Goal: Information Seeking & Learning: Learn about a topic

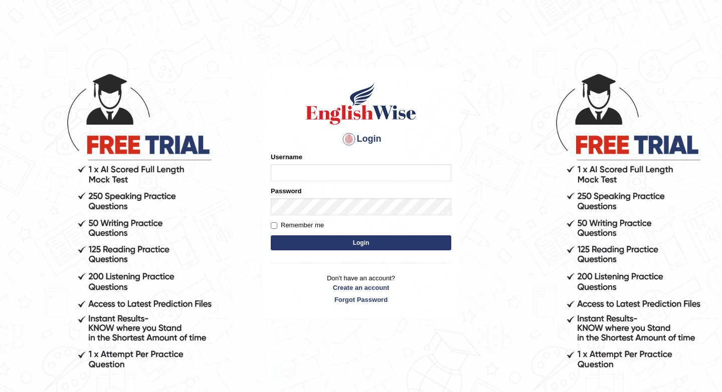
type input "DanielaC"
click at [393, 251] on form "Please fix the following errors: Username DanielaC Password Remember me Login" at bounding box center [361, 202] width 180 height 101
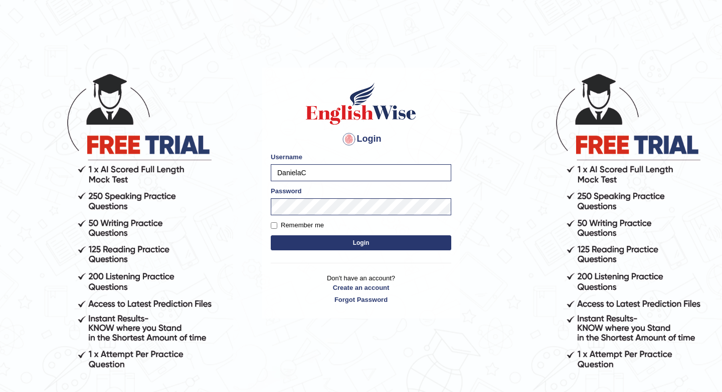
click at [386, 245] on button "Login" at bounding box center [361, 242] width 180 height 15
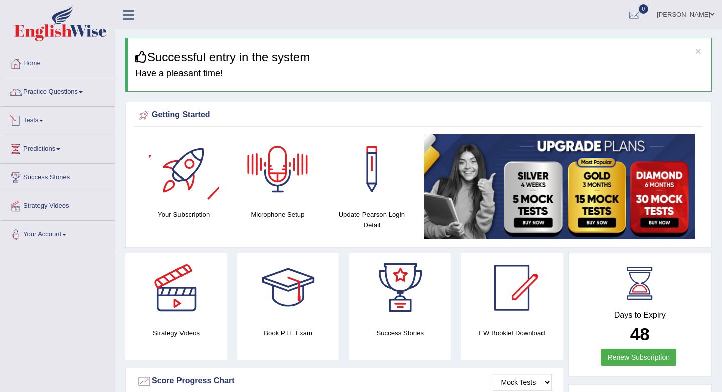
click at [46, 98] on link "Practice Questions" at bounding box center [58, 90] width 114 height 25
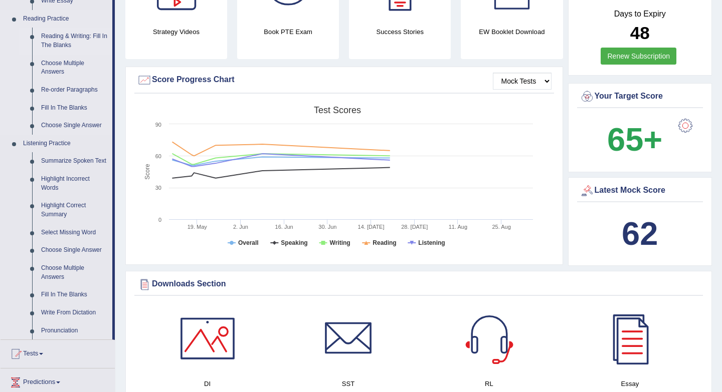
scroll to position [304, 0]
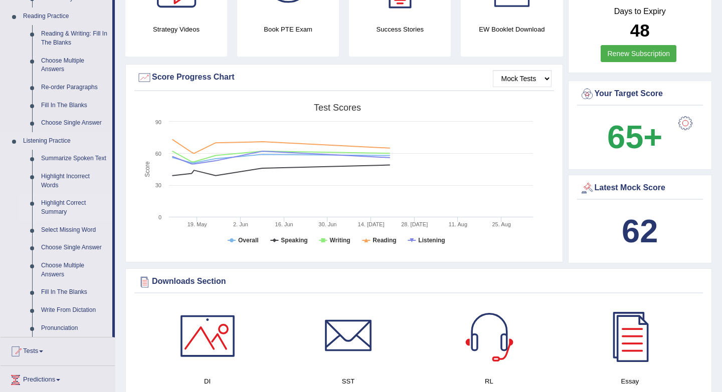
click at [58, 213] on link "Highlight Correct Summary" at bounding box center [75, 207] width 76 height 27
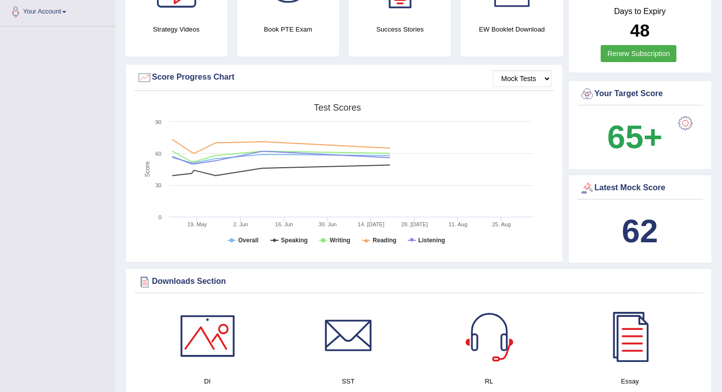
scroll to position [176, 0]
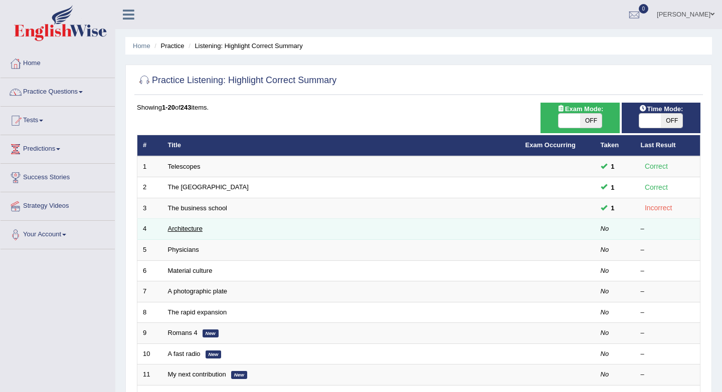
click at [187, 227] on link "Architecture" at bounding box center [185, 229] width 35 height 8
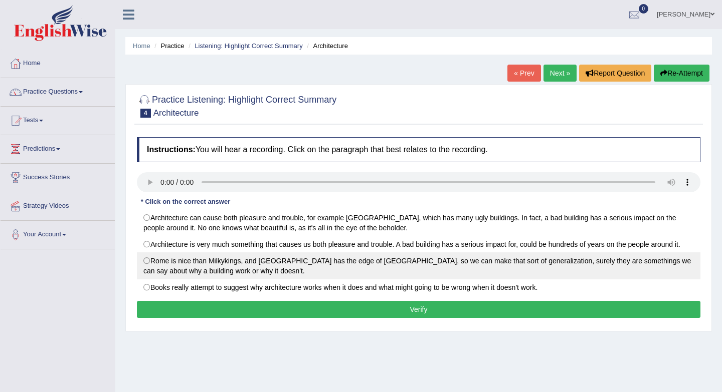
click at [232, 268] on label "Rome is nice than Milkykings, and San Francisco has the edge of Frankfurt, so w…" at bounding box center [418, 266] width 563 height 27
radio input "true"
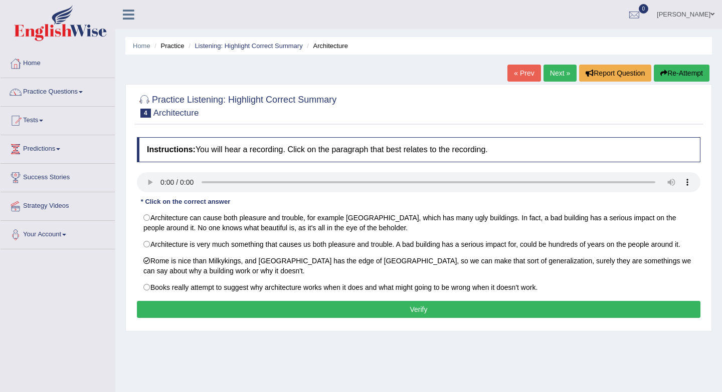
click at [238, 313] on button "Verify" at bounding box center [418, 309] width 563 height 17
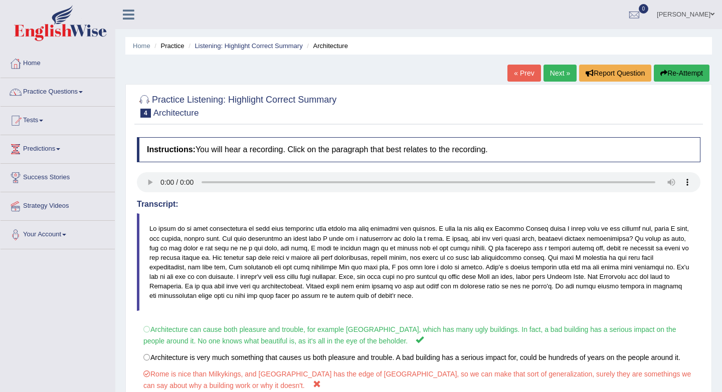
click at [560, 73] on link "Next »" at bounding box center [559, 73] width 33 height 17
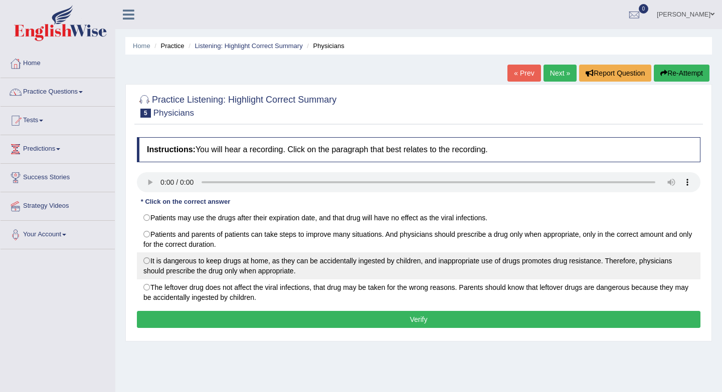
click at [270, 257] on label "It is dangerous to keep drugs at home, as they can be accidentally ingested by …" at bounding box center [418, 266] width 563 height 27
radio input "true"
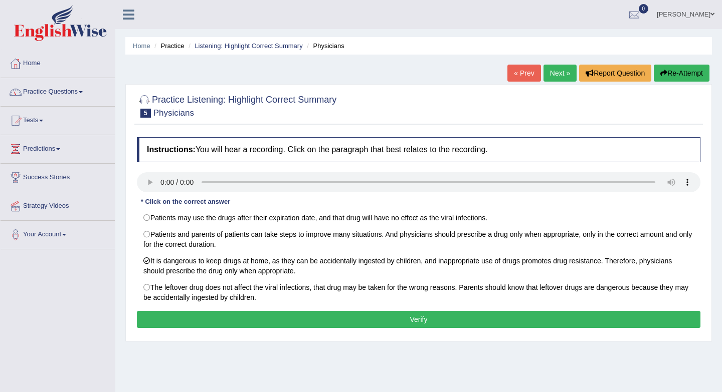
click at [271, 319] on button "Verify" at bounding box center [418, 319] width 563 height 17
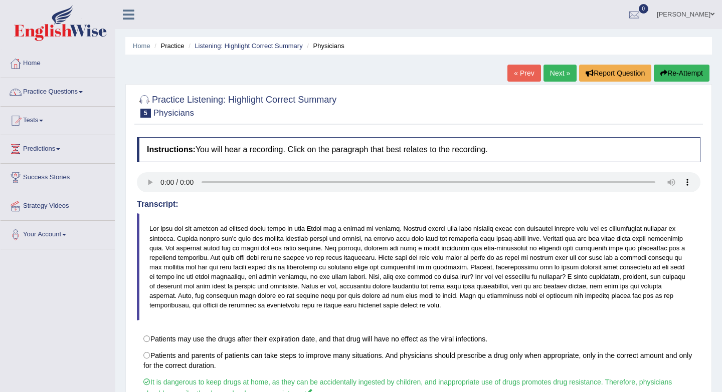
click at [550, 74] on link "Next »" at bounding box center [559, 73] width 33 height 17
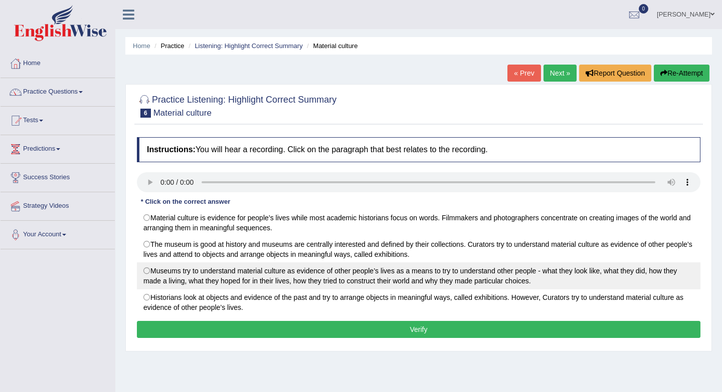
click at [290, 275] on label "Museums try to understand material culture as evidence of other people’s lives …" at bounding box center [418, 276] width 563 height 27
radio input "true"
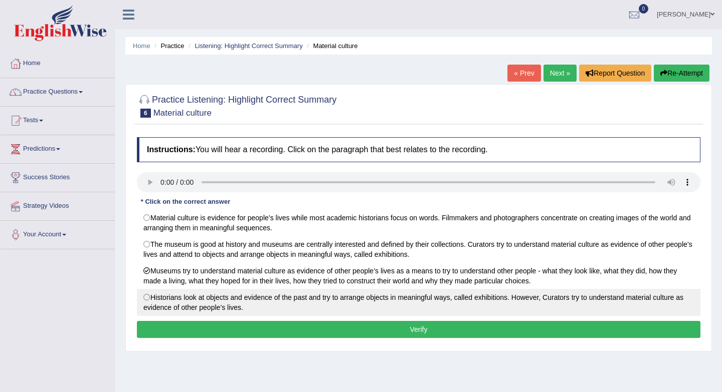
click at [284, 296] on label "Historians look at objects and evidence of the past and try to arrange objects …" at bounding box center [418, 302] width 563 height 27
radio input "true"
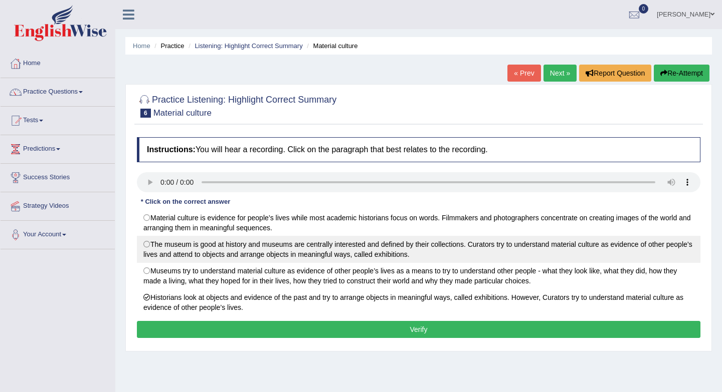
click at [289, 247] on label "The museum is good at history and museums are centrally interested and defined …" at bounding box center [418, 249] width 563 height 27
radio input "true"
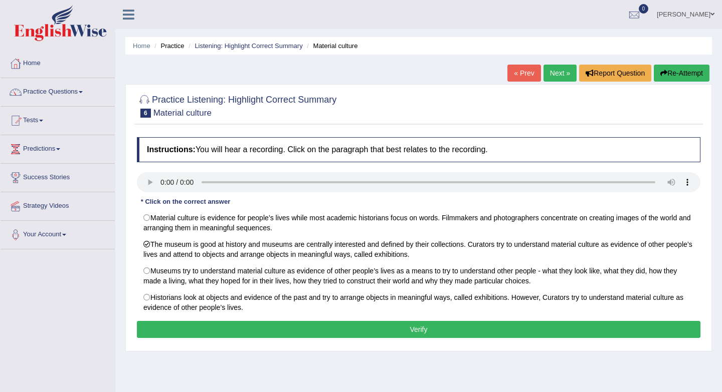
click at [300, 335] on button "Verify" at bounding box center [418, 329] width 563 height 17
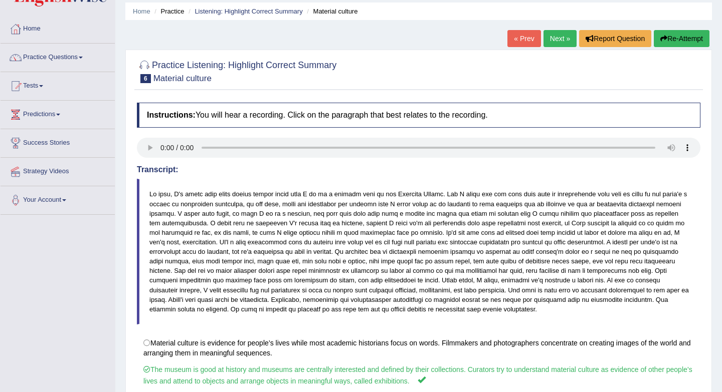
scroll to position [7, 0]
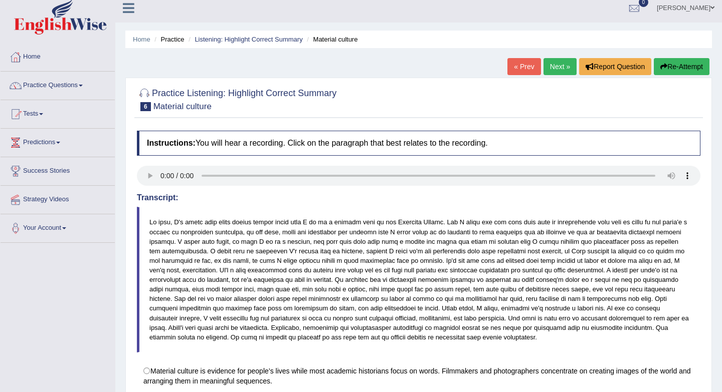
click at [554, 59] on link "Next »" at bounding box center [559, 66] width 33 height 17
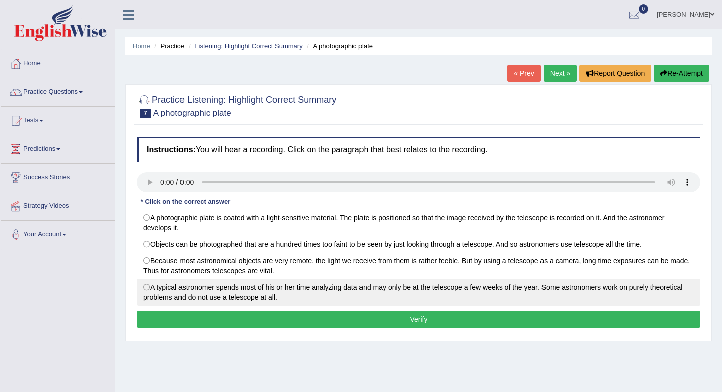
click at [202, 289] on label "A typical astronomer spends most of his or her time analyzing data and may only…" at bounding box center [418, 292] width 563 height 27
radio input "true"
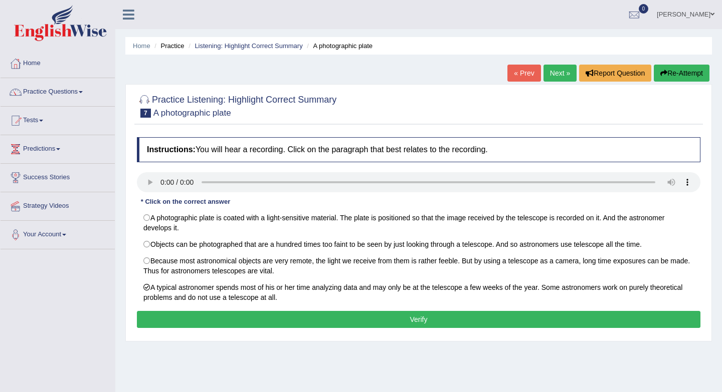
click at [214, 314] on button "Verify" at bounding box center [418, 319] width 563 height 17
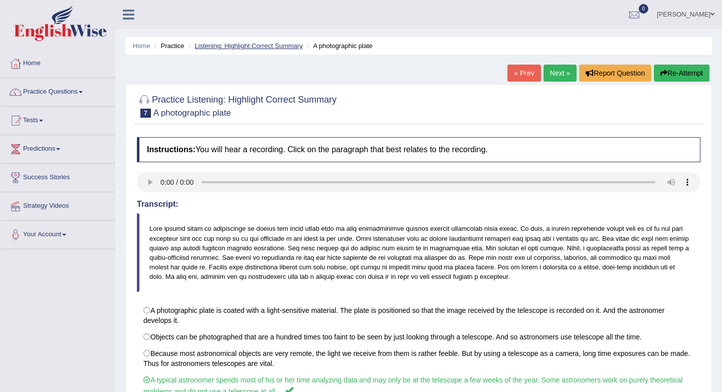
click at [251, 48] on link "Listening: Highlight Correct Summary" at bounding box center [248, 46] width 108 height 8
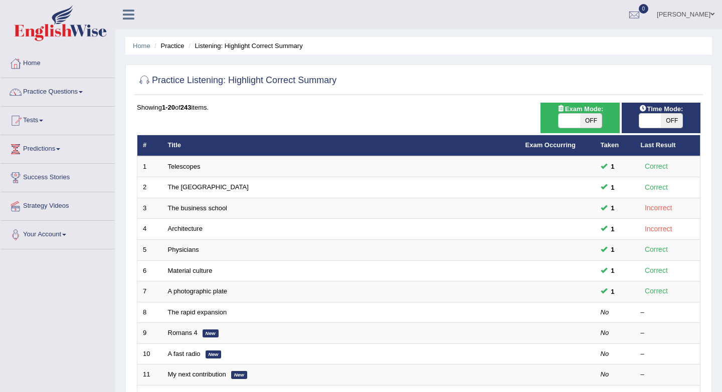
click at [597, 120] on span "OFF" at bounding box center [591, 121] width 22 height 14
checkbox input "true"
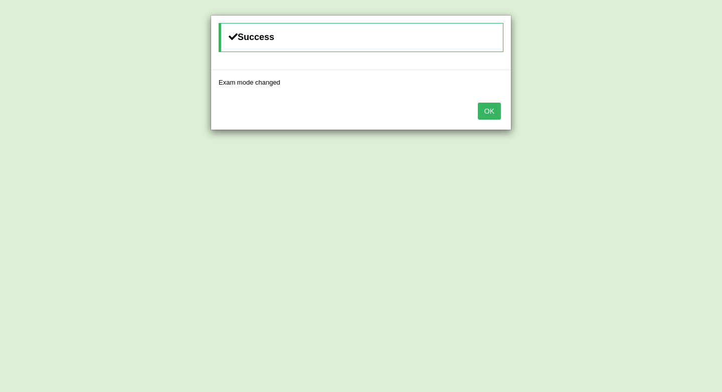
click at [500, 110] on button "OK" at bounding box center [489, 111] width 23 height 17
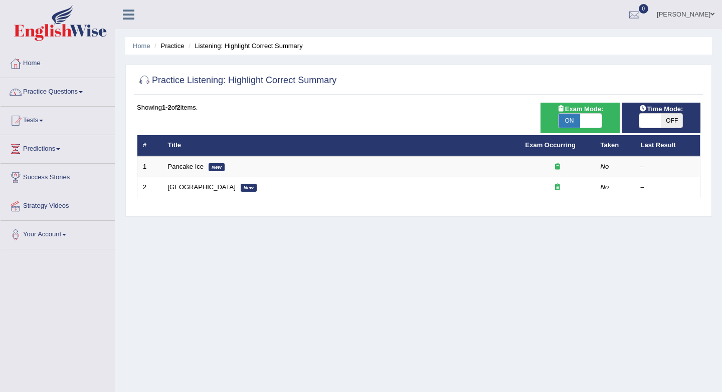
click at [673, 122] on span "OFF" at bounding box center [671, 121] width 22 height 14
checkbox input "true"
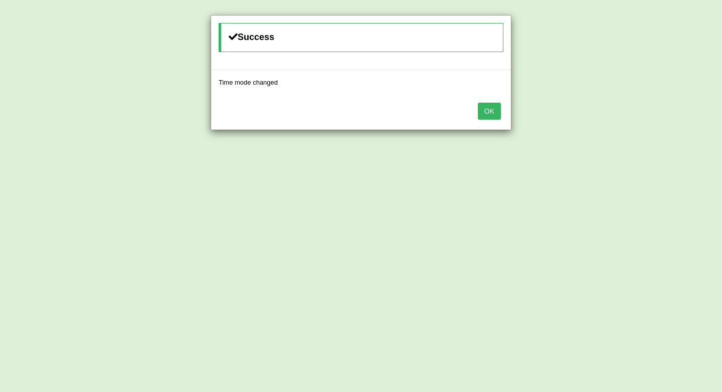
click at [497, 115] on button "OK" at bounding box center [489, 111] width 23 height 17
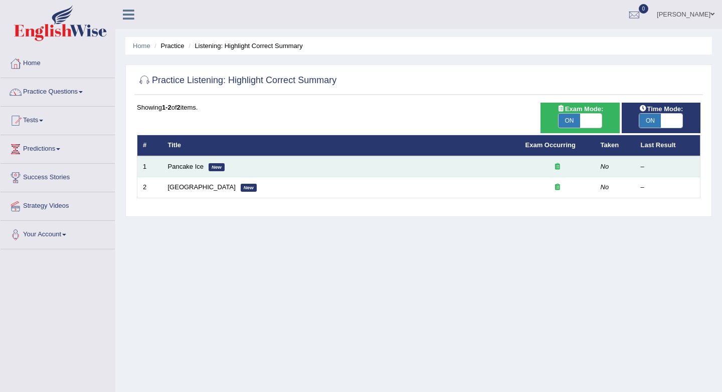
click at [194, 172] on td "Pancake Ice New" at bounding box center [340, 166] width 357 height 21
click at [188, 167] on link "Pancake Ice" at bounding box center [186, 167] width 36 height 8
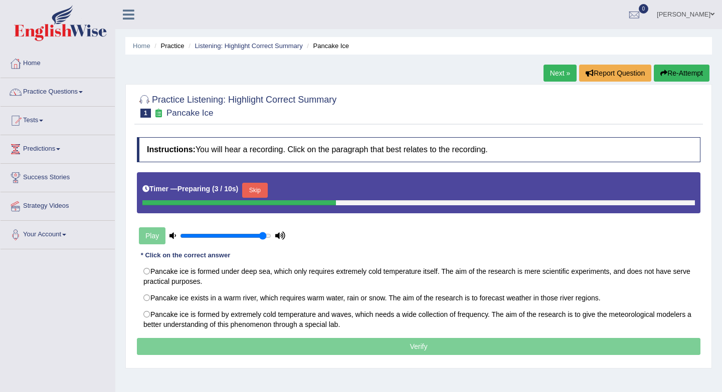
scroll to position [26, 0]
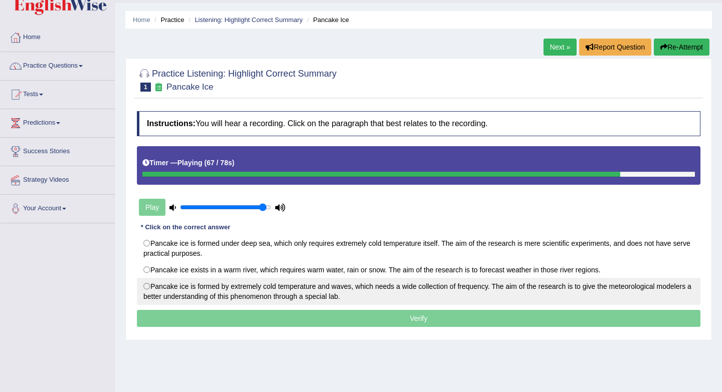
click at [291, 289] on label "Pancake ice is formed by extremely cold temperature and waves, which needs a wi…" at bounding box center [418, 291] width 563 height 27
radio input "true"
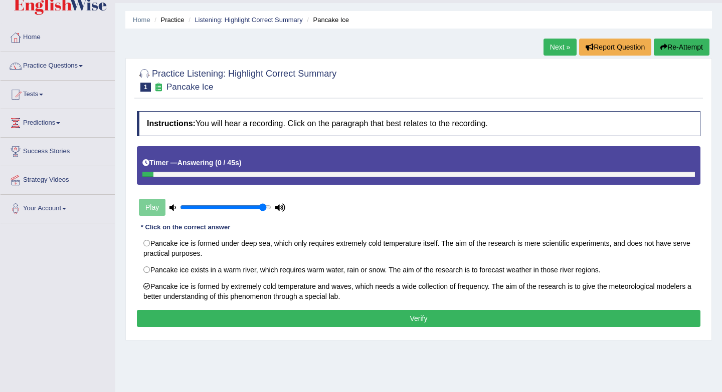
click at [277, 318] on button "Verify" at bounding box center [418, 318] width 563 height 17
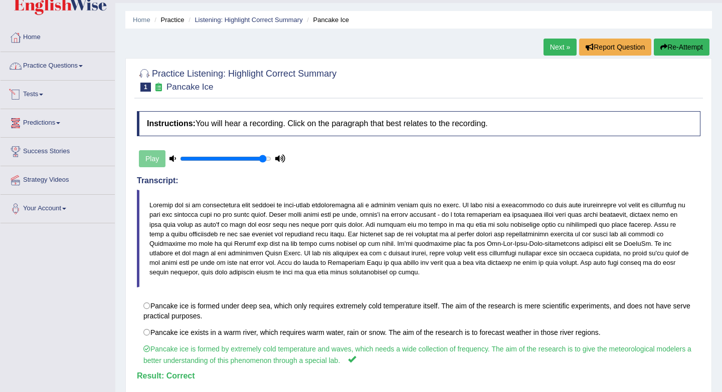
click at [81, 69] on link "Practice Questions" at bounding box center [58, 64] width 114 height 25
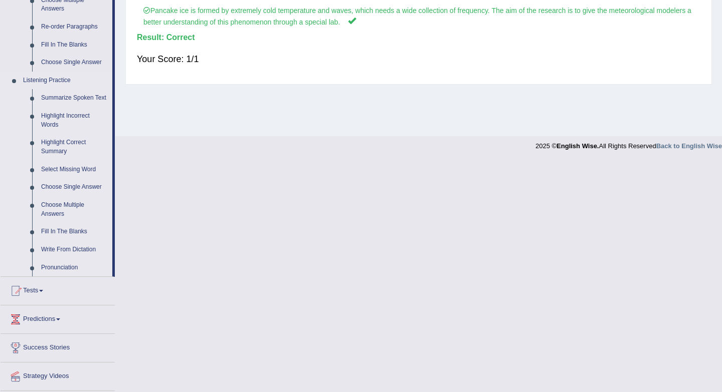
scroll to position [365, 0]
click at [79, 178] on link "Select Missing Word" at bounding box center [75, 169] width 76 height 18
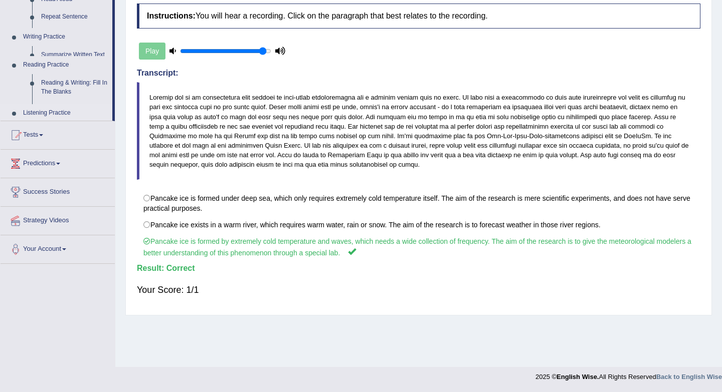
scroll to position [131, 0]
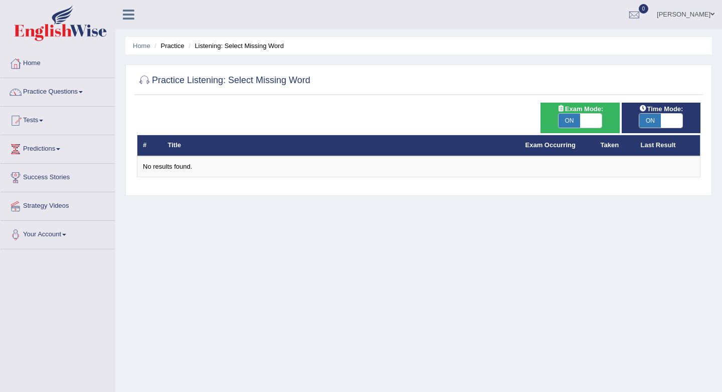
click at [575, 120] on span "ON" at bounding box center [569, 121] width 22 height 14
checkbox input "false"
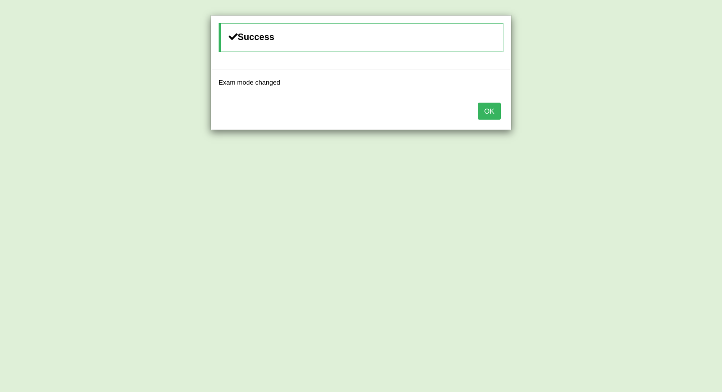
click at [490, 117] on button "OK" at bounding box center [489, 111] width 23 height 17
click at [494, 114] on button "OK" at bounding box center [489, 111] width 23 height 17
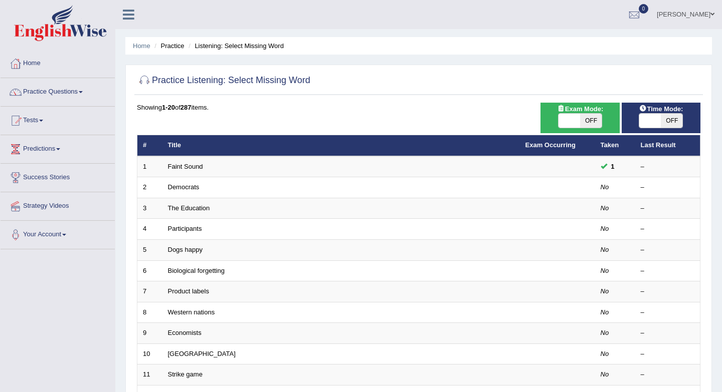
click at [668, 120] on span "OFF" at bounding box center [671, 121] width 22 height 14
checkbox input "true"
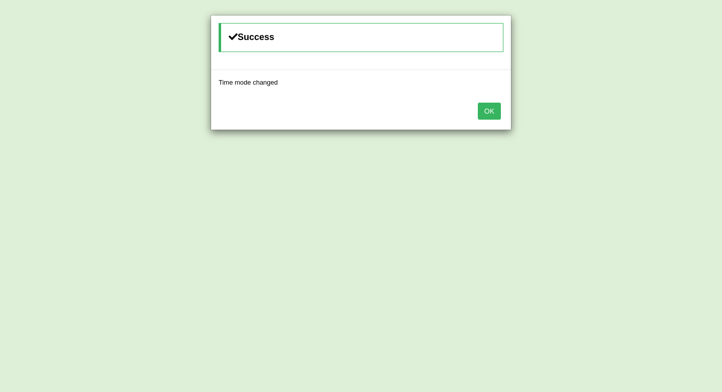
click at [492, 106] on button "OK" at bounding box center [489, 111] width 23 height 17
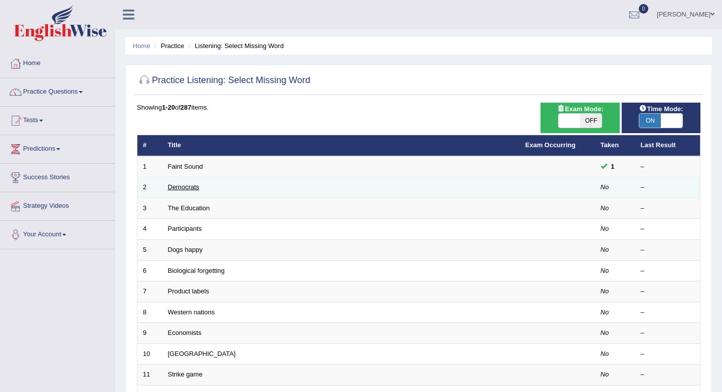
click at [183, 185] on link "Democrats" at bounding box center [184, 187] width 32 height 8
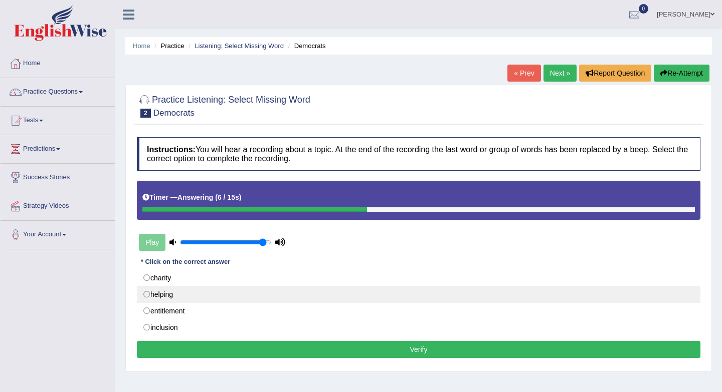
click at [304, 297] on label "helping" at bounding box center [418, 294] width 563 height 17
radio input "true"
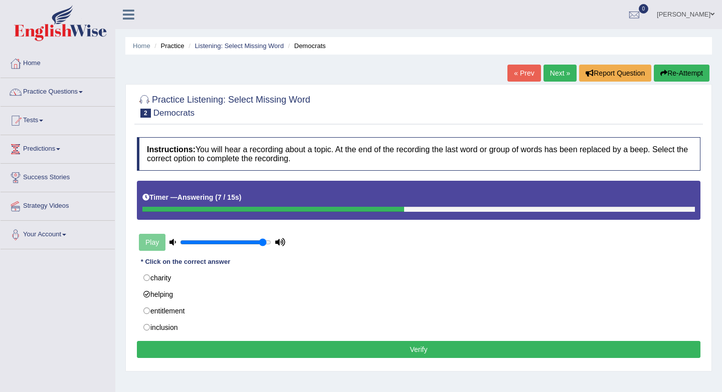
click at [298, 350] on button "Verify" at bounding box center [418, 349] width 563 height 17
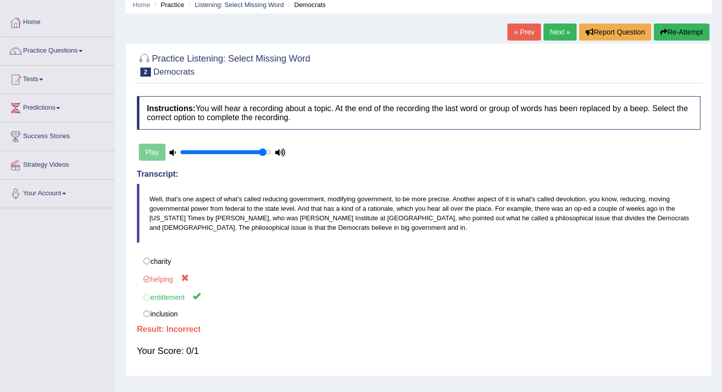
scroll to position [42, 0]
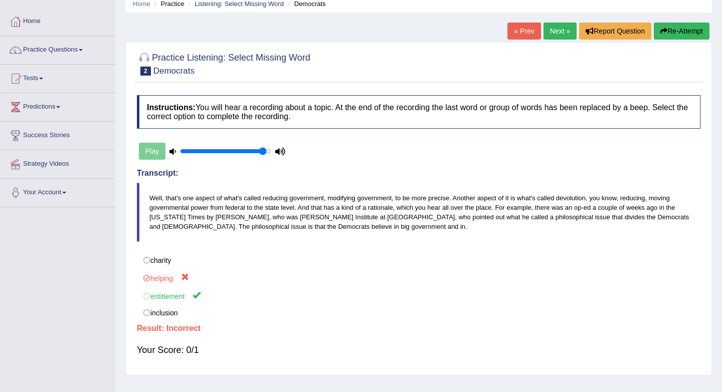
click at [546, 34] on link "Next »" at bounding box center [559, 31] width 33 height 17
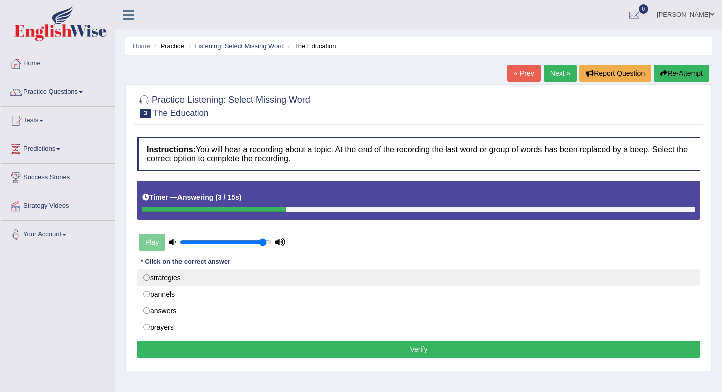
click at [176, 278] on label "strategies" at bounding box center [418, 278] width 563 height 17
radio input "true"
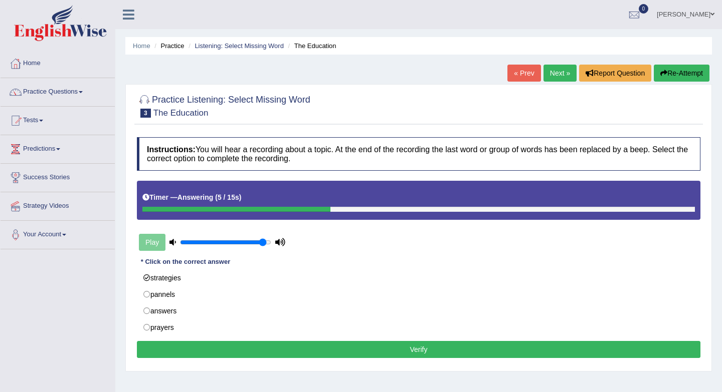
click at [201, 351] on button "Verify" at bounding box center [418, 349] width 563 height 17
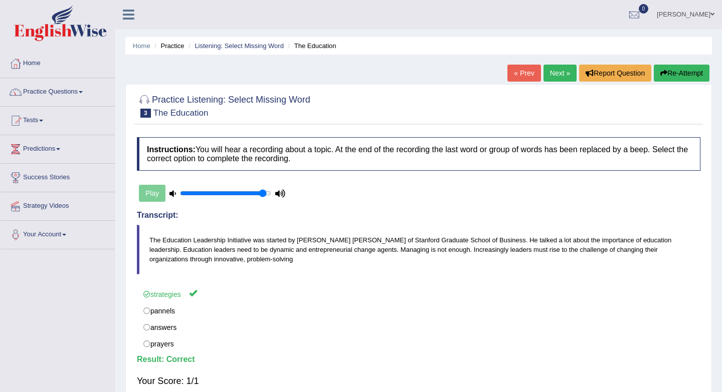
click at [550, 75] on link "Next »" at bounding box center [559, 73] width 33 height 17
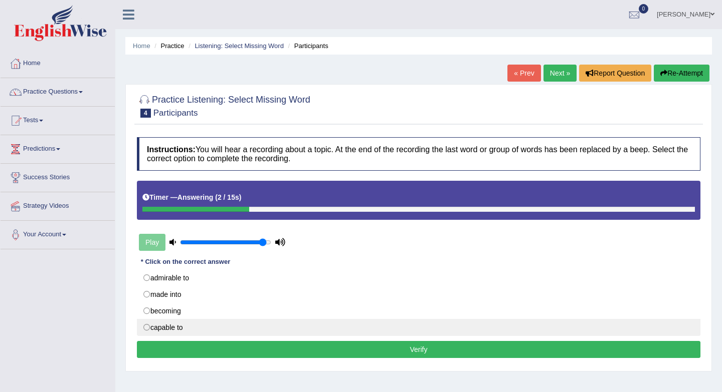
click at [174, 332] on label "capable to" at bounding box center [418, 327] width 563 height 17
radio input "true"
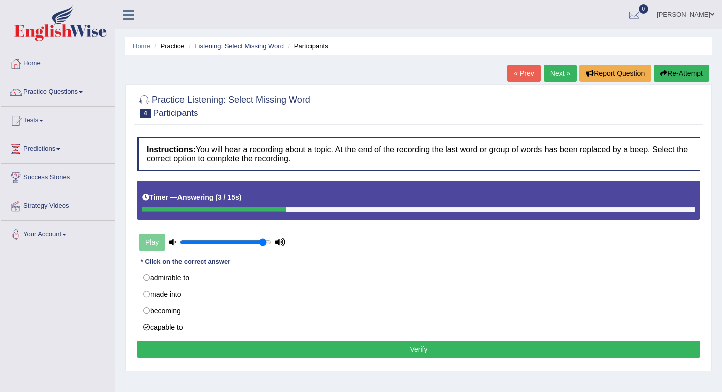
click at [181, 340] on div "Instructions: You will hear a recording about a topic. At the end of the record…" at bounding box center [418, 249] width 568 height 234
click at [183, 356] on button "Verify" at bounding box center [418, 349] width 563 height 17
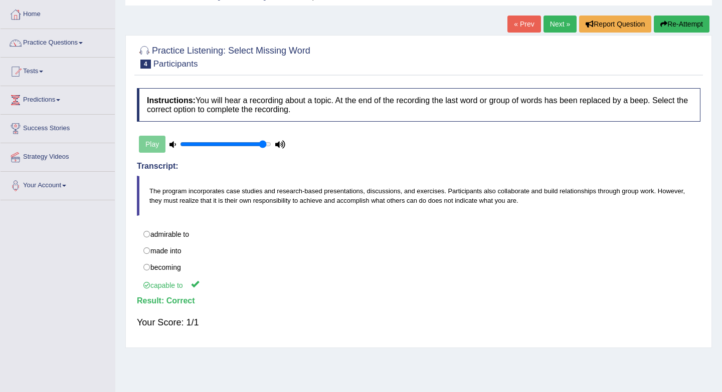
scroll to position [57, 0]
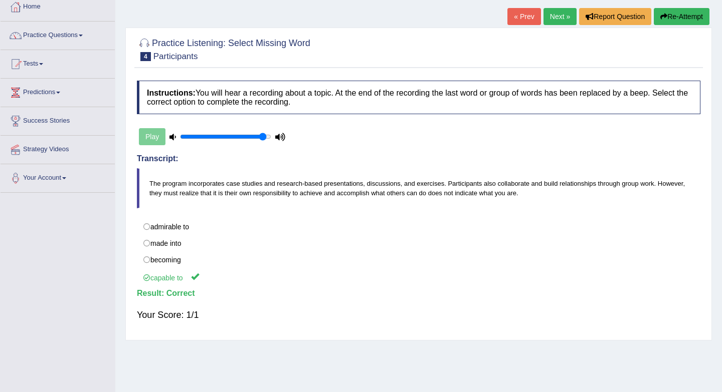
click at [554, 21] on link "Next »" at bounding box center [559, 16] width 33 height 17
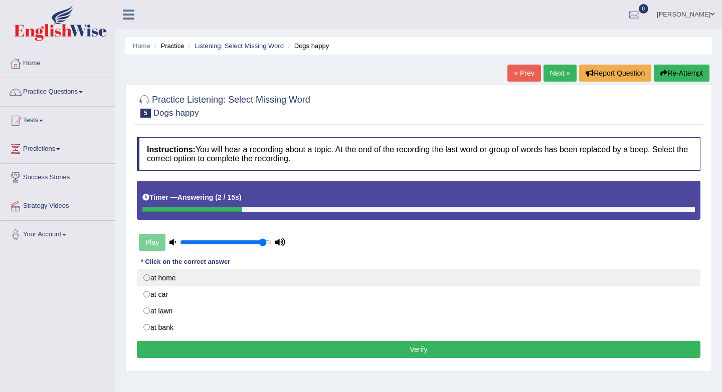
click at [165, 278] on label "at home" at bounding box center [418, 278] width 563 height 17
radio input "true"
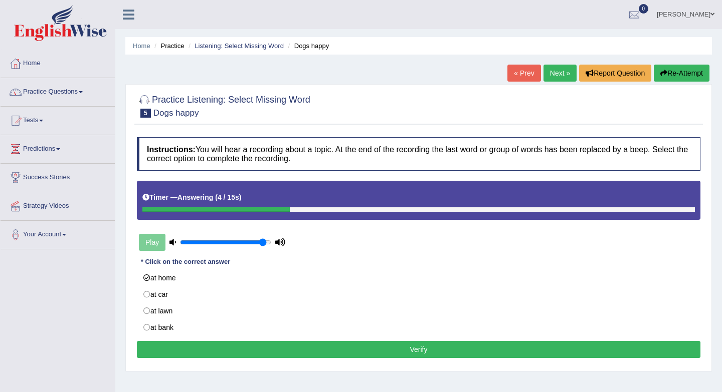
click at [188, 348] on button "Verify" at bounding box center [418, 349] width 563 height 17
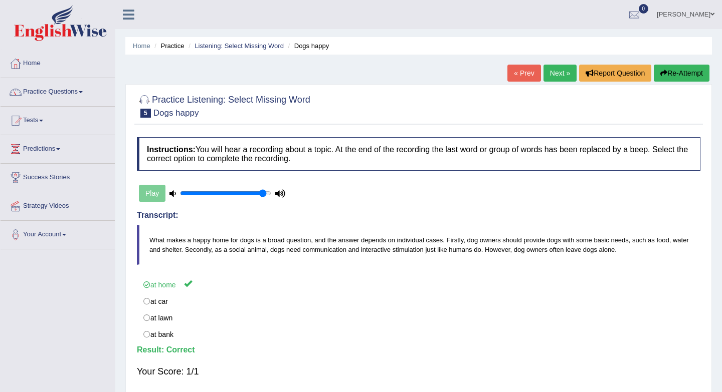
click at [550, 70] on link "Next »" at bounding box center [559, 73] width 33 height 17
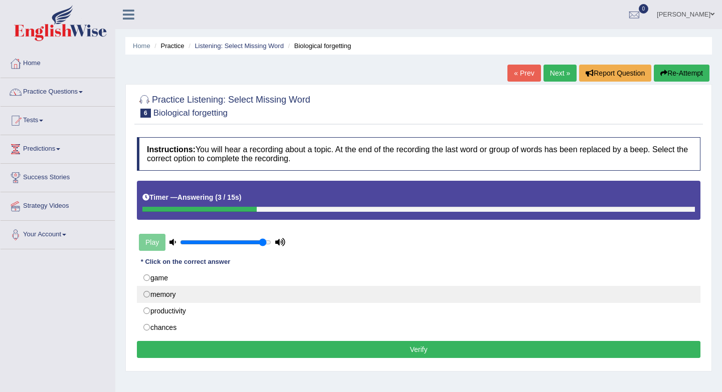
click at [163, 298] on label "memory" at bounding box center [418, 294] width 563 height 17
radio input "true"
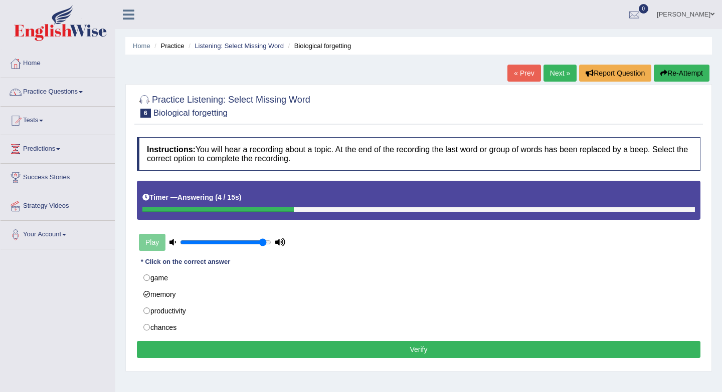
click at [176, 351] on button "Verify" at bounding box center [418, 349] width 563 height 17
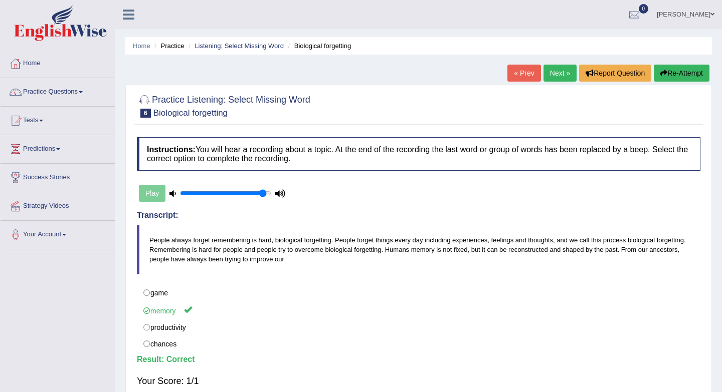
click at [558, 73] on link "Next »" at bounding box center [559, 73] width 33 height 17
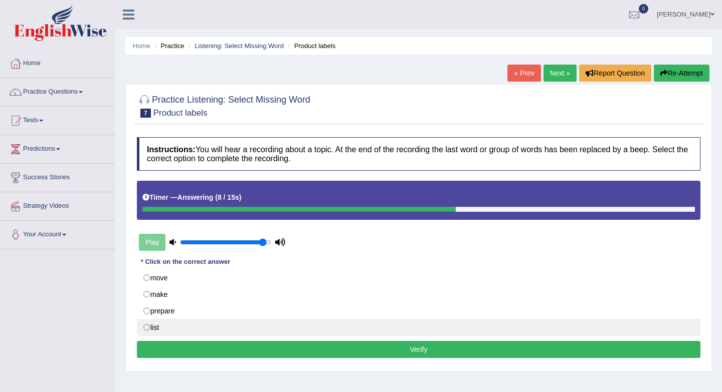
click at [171, 328] on label "list" at bounding box center [418, 327] width 563 height 17
radio input "true"
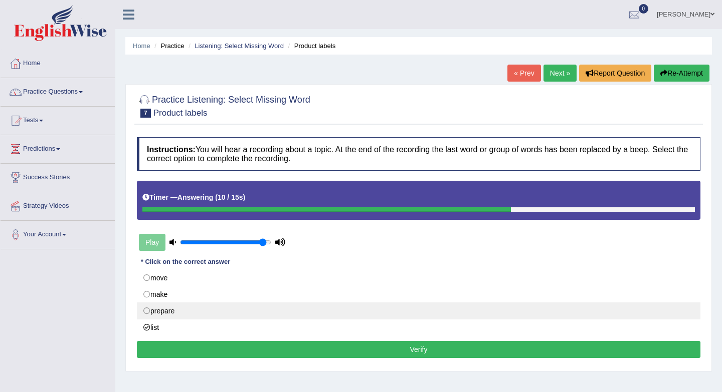
click at [177, 313] on label "prepare" at bounding box center [418, 311] width 563 height 17
radio input "true"
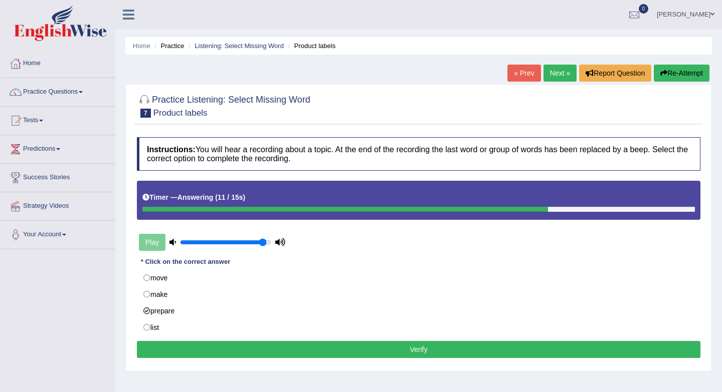
click at [184, 350] on button "Verify" at bounding box center [418, 349] width 563 height 17
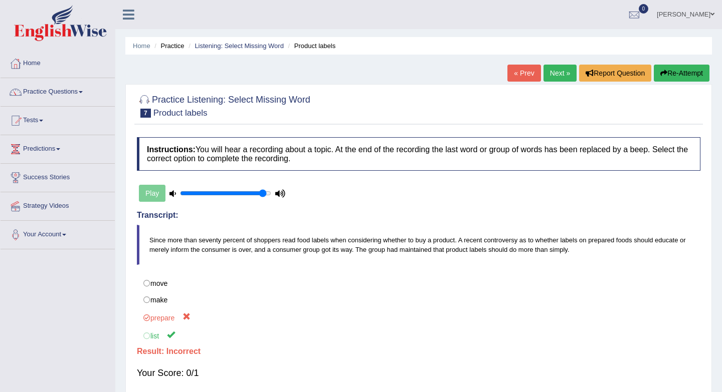
click at [556, 77] on link "Next »" at bounding box center [559, 73] width 33 height 17
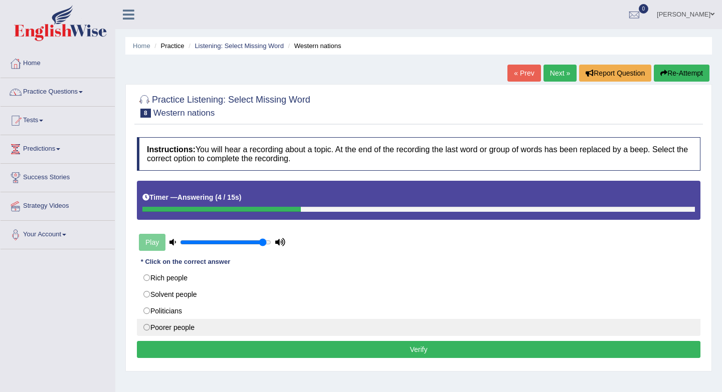
click at [263, 333] on label "Poorer people" at bounding box center [418, 327] width 563 height 17
radio input "true"
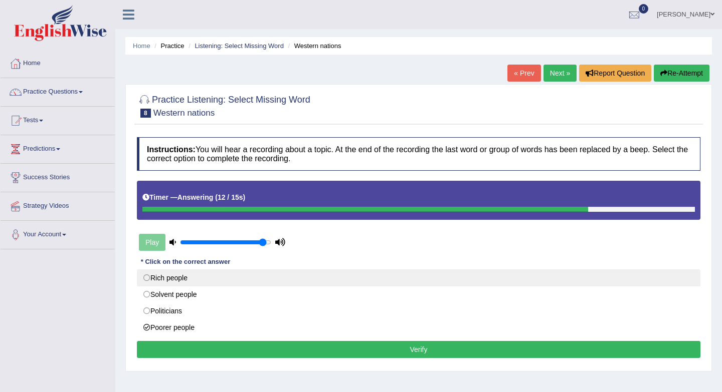
click at [253, 280] on label "Rich people" at bounding box center [418, 278] width 563 height 17
radio input "true"
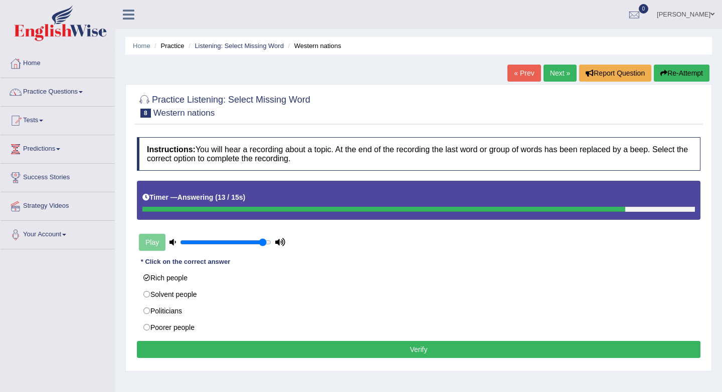
click at [250, 351] on button "Verify" at bounding box center [418, 349] width 563 height 17
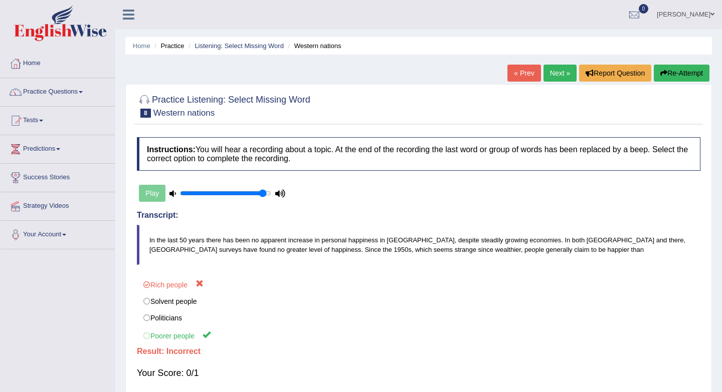
click at [560, 75] on link "Next »" at bounding box center [559, 73] width 33 height 17
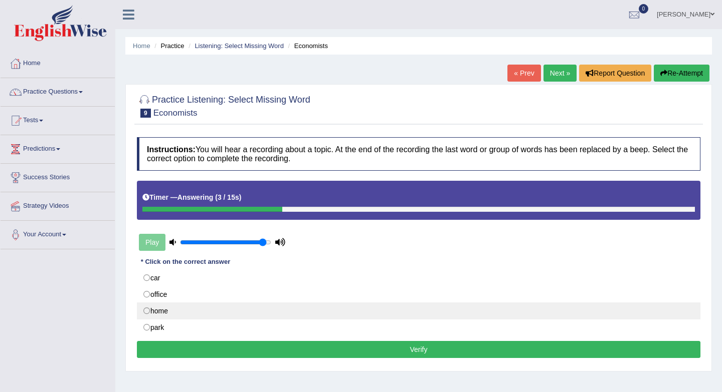
click at [169, 313] on label "home" at bounding box center [418, 311] width 563 height 17
radio input "true"
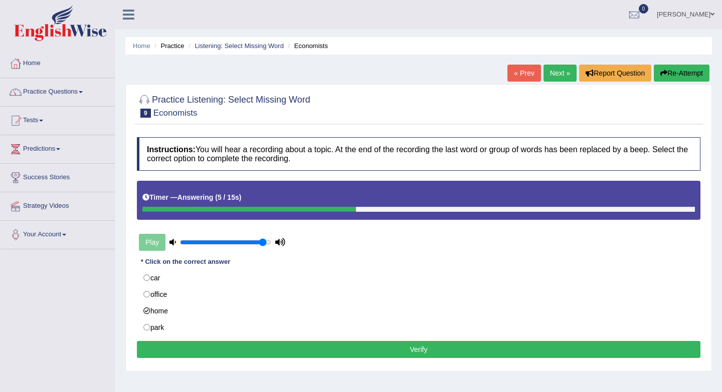
click at [281, 350] on button "Verify" at bounding box center [418, 349] width 563 height 17
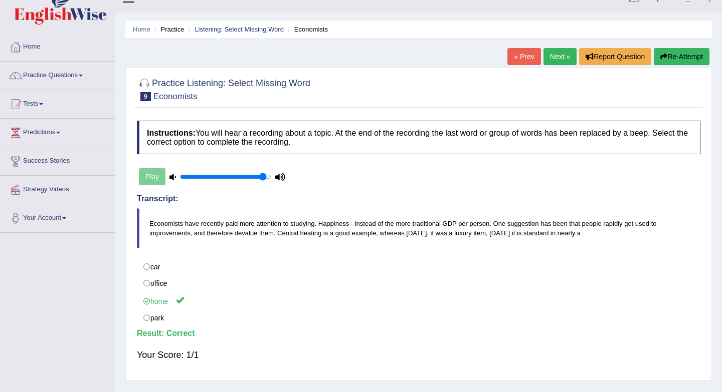
scroll to position [15, 0]
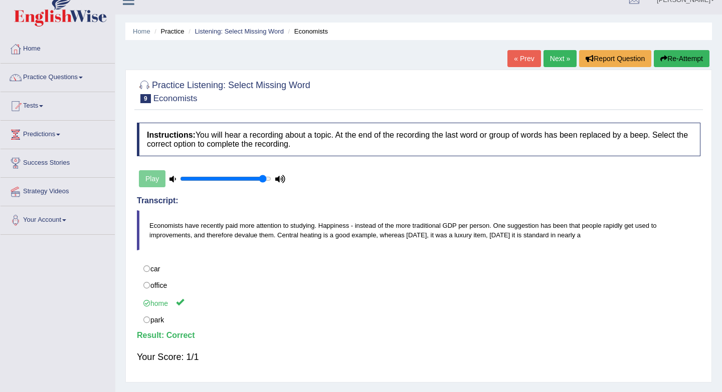
click at [546, 59] on link "Next »" at bounding box center [559, 58] width 33 height 17
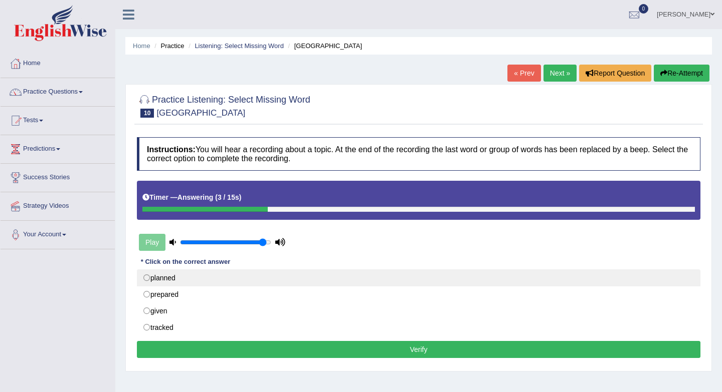
click at [176, 282] on label "planned" at bounding box center [418, 278] width 563 height 17
radio input "true"
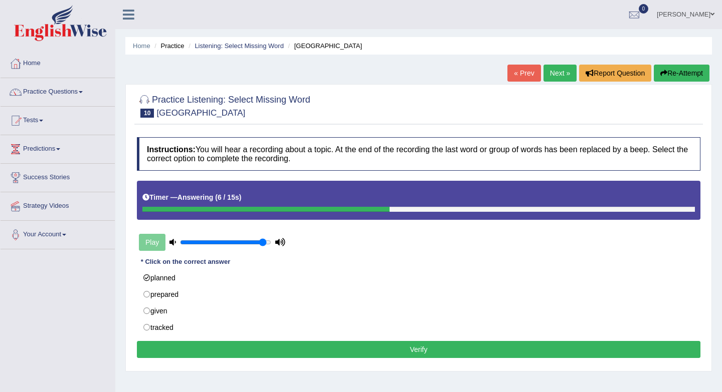
click at [176, 353] on button "Verify" at bounding box center [418, 349] width 563 height 17
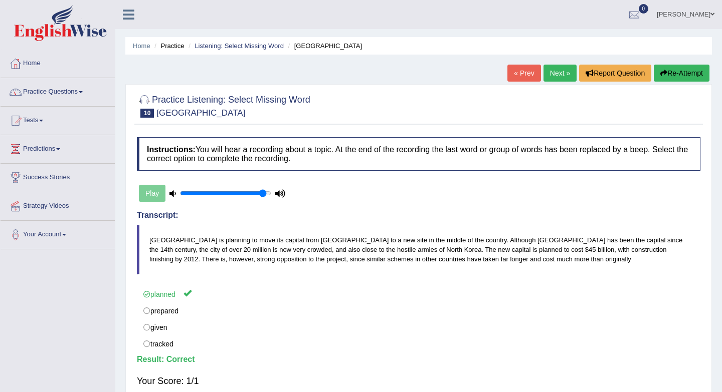
click at [551, 77] on link "Next »" at bounding box center [559, 73] width 33 height 17
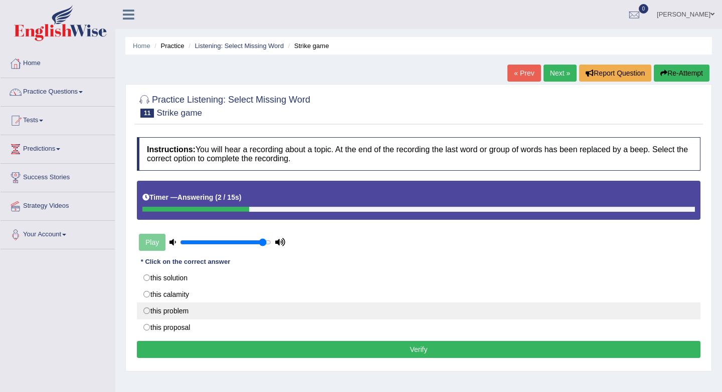
click at [186, 311] on label "this problem" at bounding box center [418, 311] width 563 height 17
radio input "true"
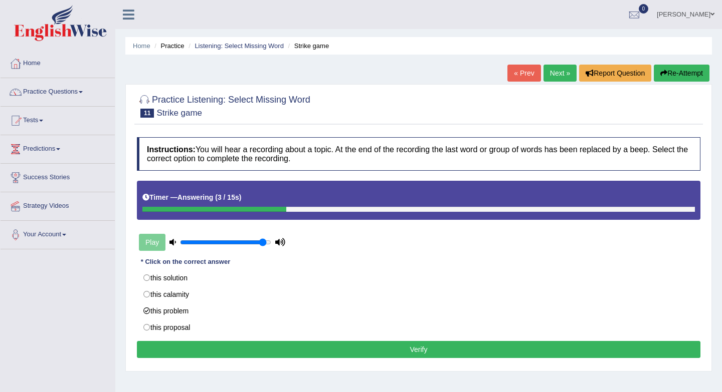
click at [201, 349] on button "Verify" at bounding box center [418, 349] width 563 height 17
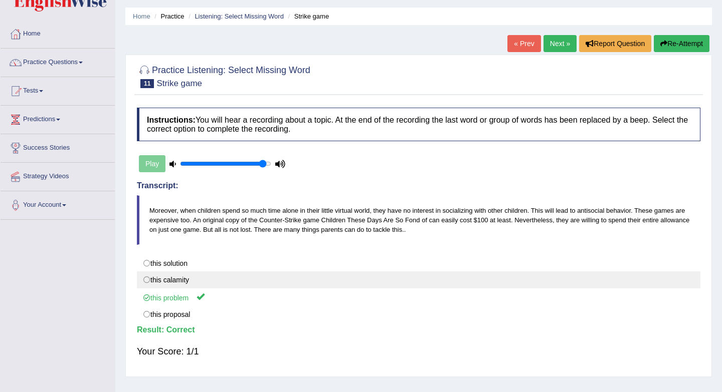
scroll to position [29, 0]
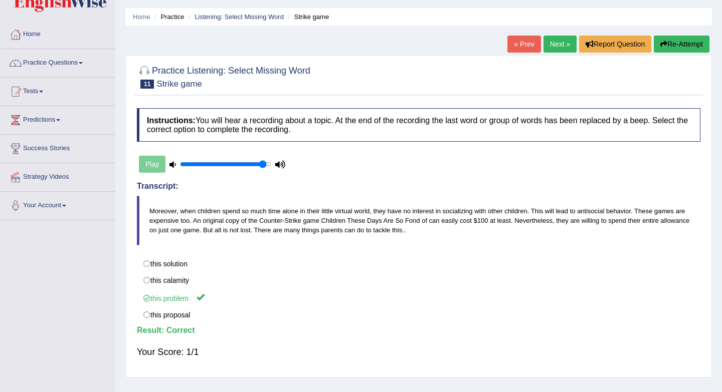
click at [552, 46] on link "Next »" at bounding box center [559, 44] width 33 height 17
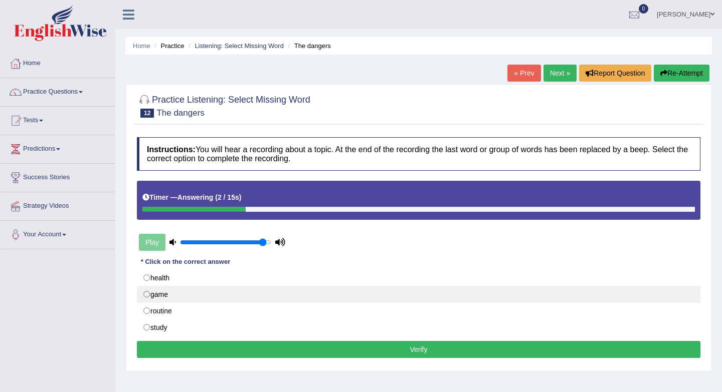
click at [171, 299] on label "game" at bounding box center [418, 294] width 563 height 17
radio input "true"
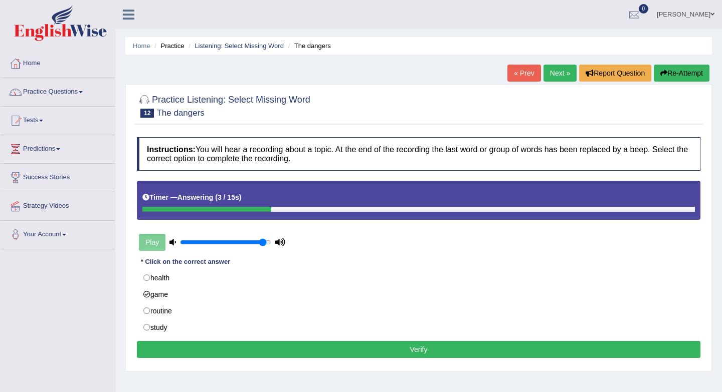
click at [184, 351] on button "Verify" at bounding box center [418, 349] width 563 height 17
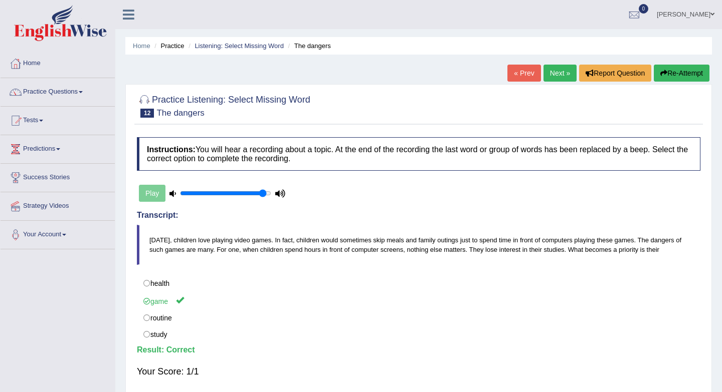
click at [548, 79] on link "Next »" at bounding box center [559, 73] width 33 height 17
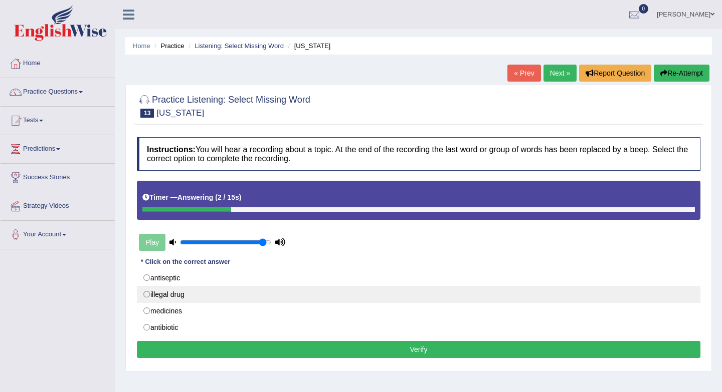
click at [185, 297] on label "illegal drug" at bounding box center [418, 294] width 563 height 17
radio input "true"
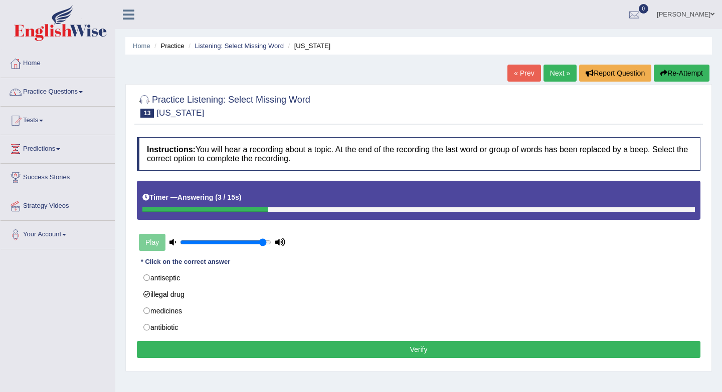
click at [227, 354] on button "Verify" at bounding box center [418, 349] width 563 height 17
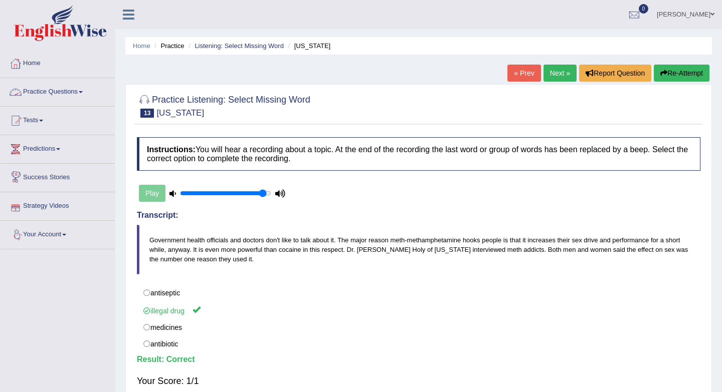
click at [73, 94] on link "Practice Questions" at bounding box center [58, 90] width 114 height 25
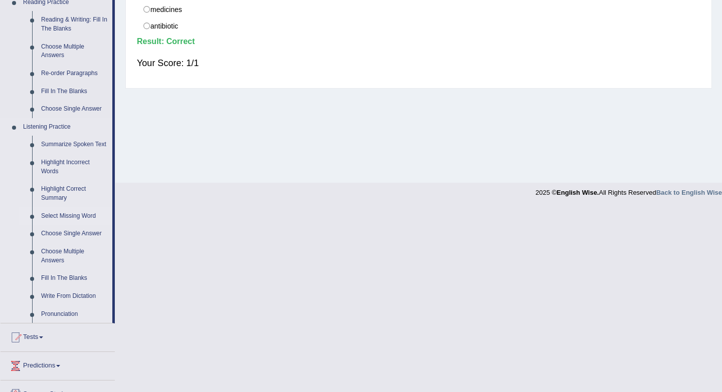
scroll to position [402, 0]
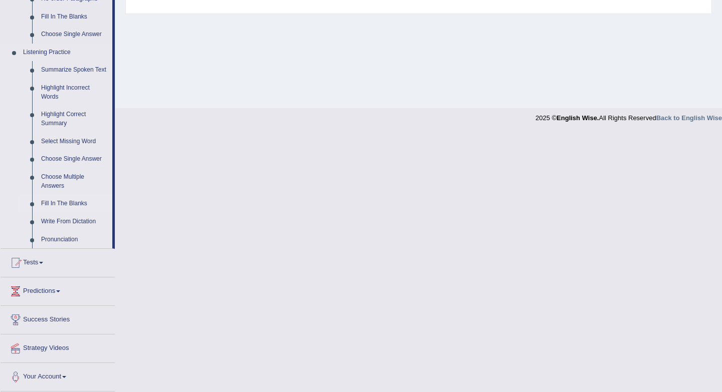
click at [78, 202] on link "Fill In The Blanks" at bounding box center [75, 204] width 76 height 18
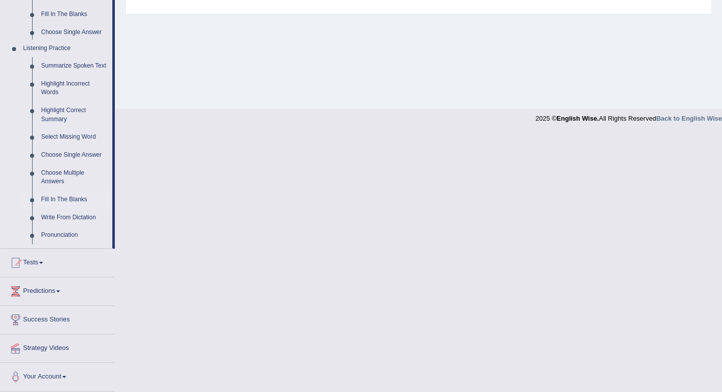
scroll to position [134, 0]
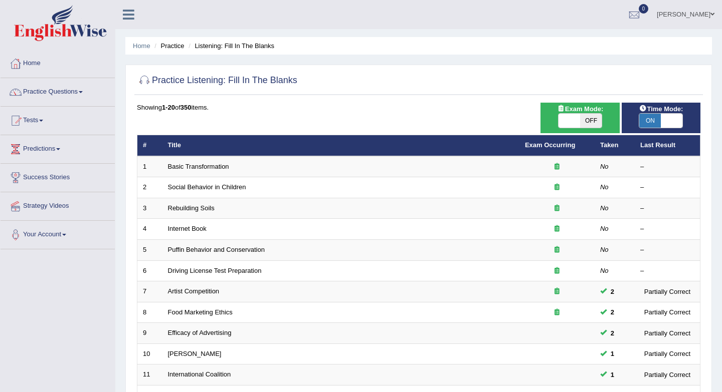
click at [587, 121] on span "OFF" at bounding box center [591, 121] width 22 height 14
checkbox input "true"
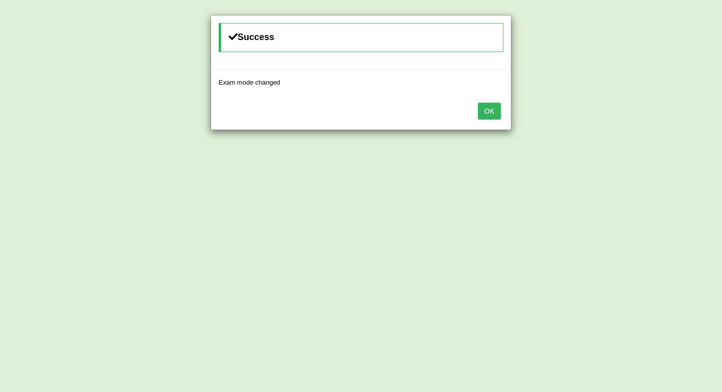
click at [481, 110] on button "OK" at bounding box center [489, 111] width 23 height 17
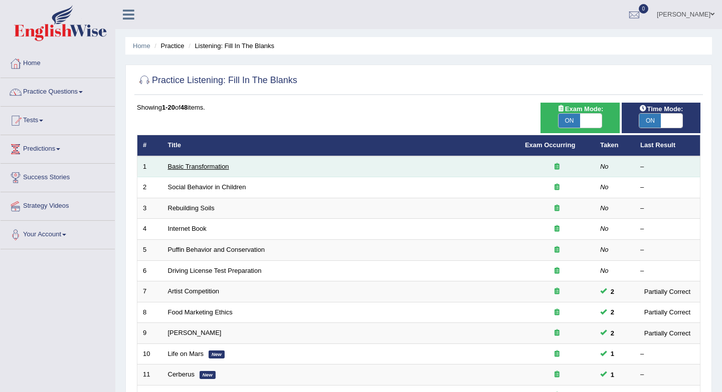
click at [219, 168] on link "Basic Transformation" at bounding box center [198, 167] width 61 height 8
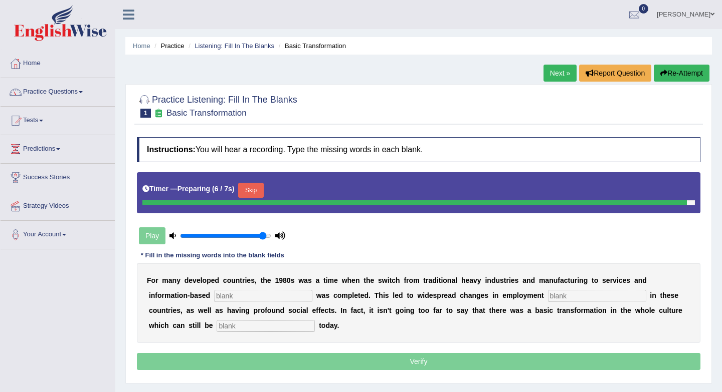
click at [236, 297] on input "text" at bounding box center [263, 296] width 98 height 12
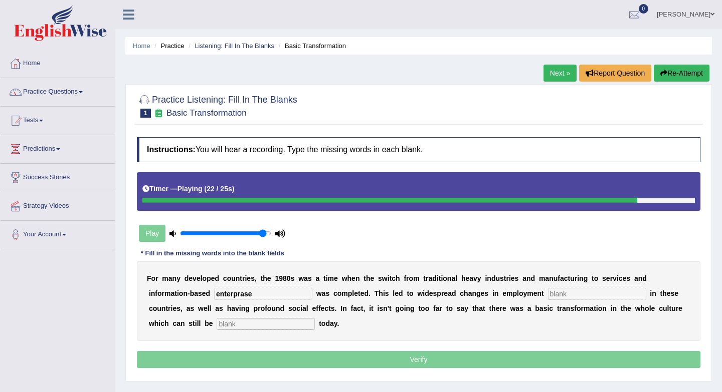
type input "enterprase"
click at [230, 326] on input "text" at bounding box center [265, 324] width 98 height 12
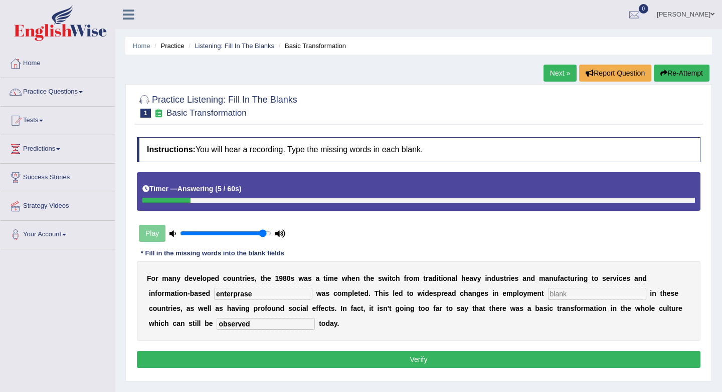
type input "observed"
click at [565, 295] on input "text" at bounding box center [597, 294] width 98 height 12
type input "management"
drag, startPoint x: 259, startPoint y: 295, endPoint x: 241, endPoint y: 295, distance: 18.5
click at [241, 295] on input "enterprase" at bounding box center [263, 294] width 98 height 12
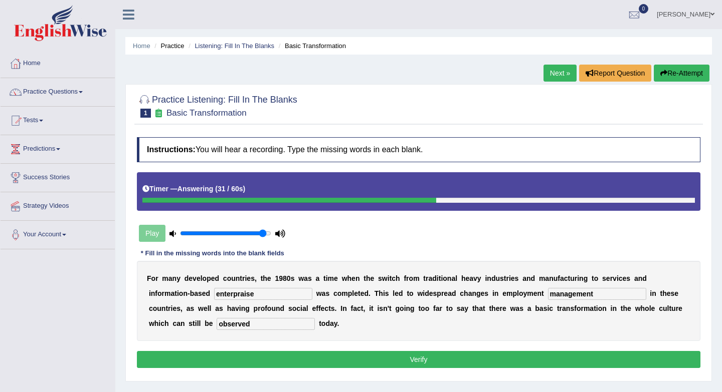
click at [242, 293] on input "enterpraise" at bounding box center [263, 294] width 98 height 12
click at [267, 297] on input "enterprise" at bounding box center [263, 294] width 98 height 12
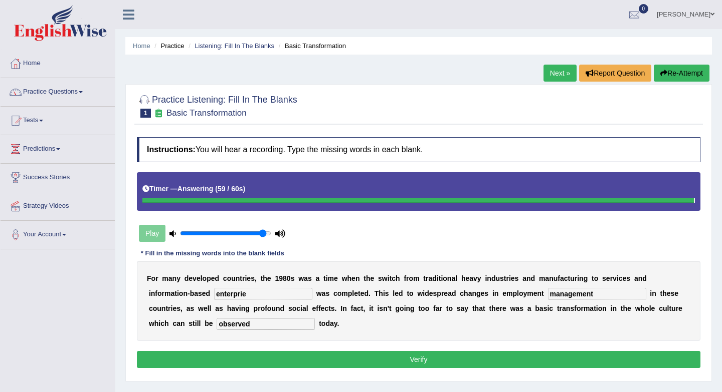
type input "enterprie"
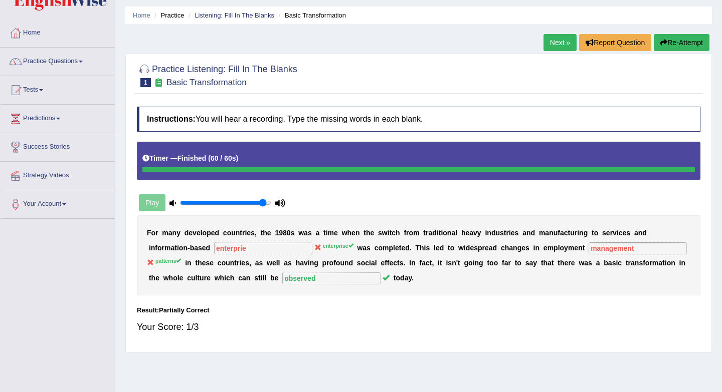
scroll to position [24, 0]
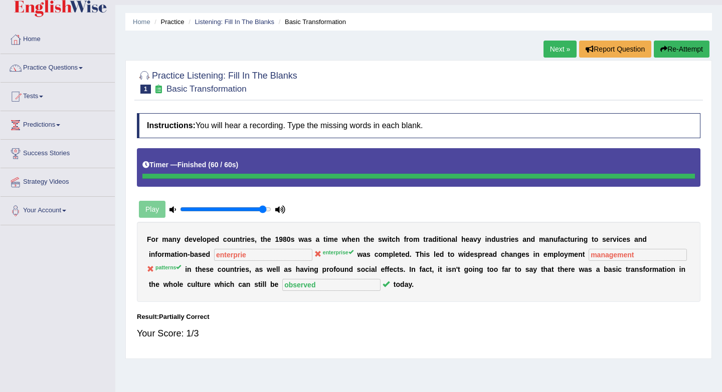
click at [556, 47] on link "Next »" at bounding box center [559, 49] width 33 height 17
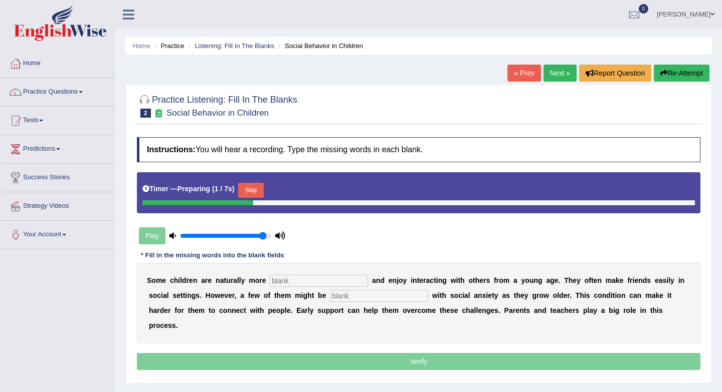
click at [317, 279] on input "text" at bounding box center [319, 281] width 98 height 12
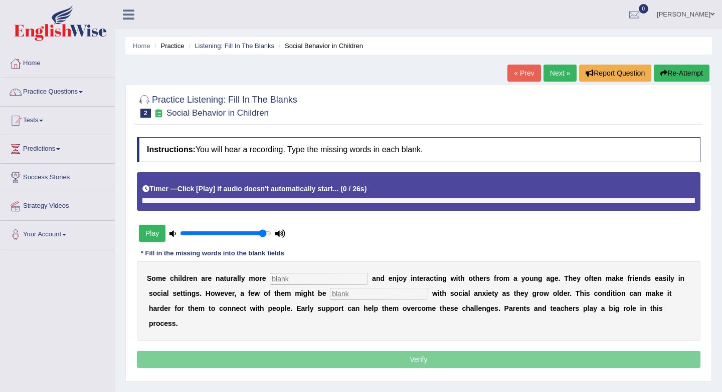
click at [318, 282] on input "text" at bounding box center [319, 279] width 98 height 12
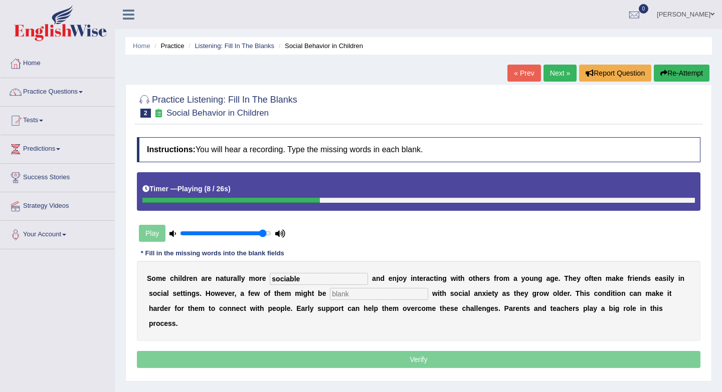
type input "sociable"
click at [339, 296] on input "text" at bounding box center [379, 294] width 98 height 12
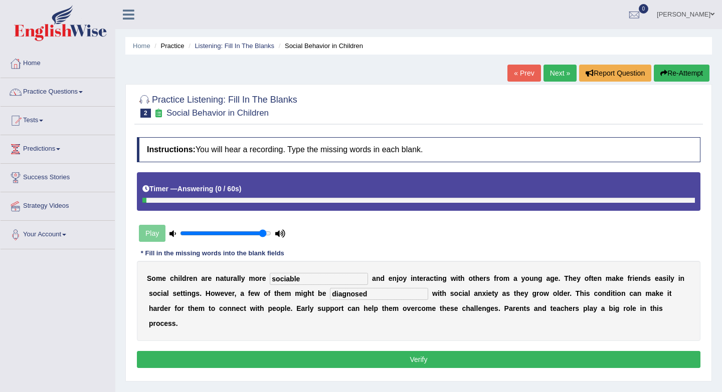
type input "diagnosed"
click at [392, 351] on button "Verify" at bounding box center [418, 359] width 563 height 17
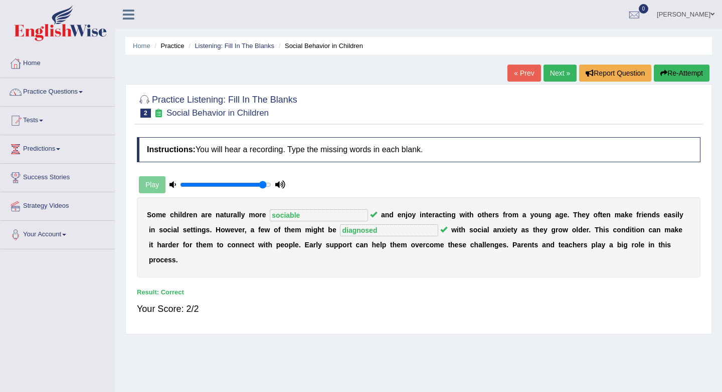
click at [556, 71] on link "Next »" at bounding box center [559, 73] width 33 height 17
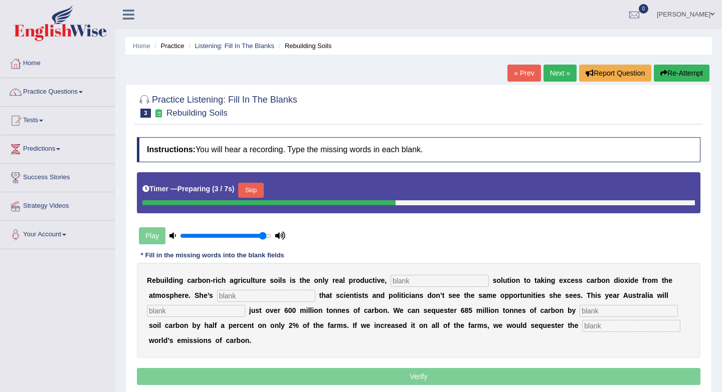
click at [404, 280] on input "text" at bounding box center [439, 281] width 98 height 12
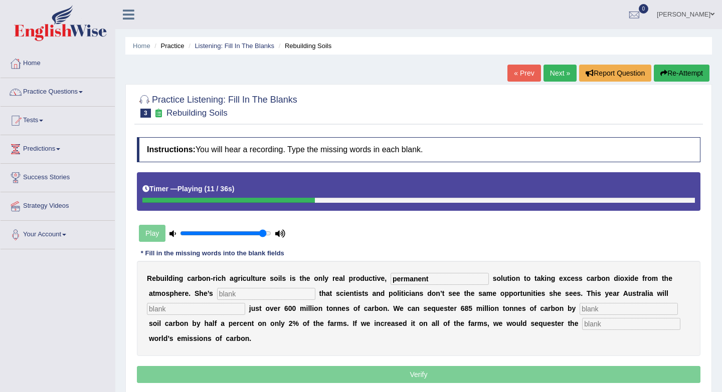
type input "permanent"
click at [262, 295] on input "text" at bounding box center [266, 294] width 98 height 12
type input "frustrate"
click at [163, 311] on input "text" at bounding box center [196, 309] width 98 height 12
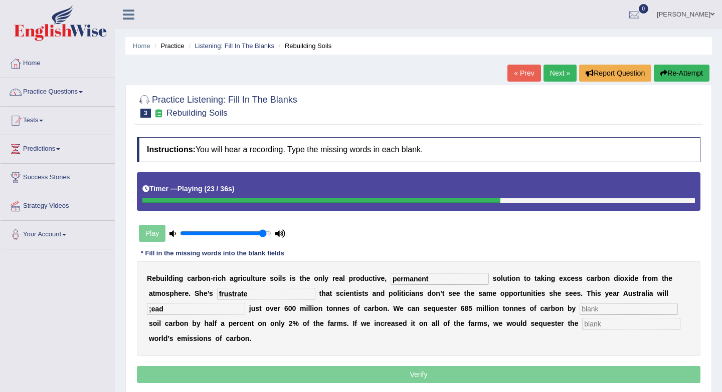
type input ";ead"
click at [579, 310] on input "text" at bounding box center [628, 309] width 98 height 12
type input "increasing"
click at [601, 326] on input "text" at bounding box center [631, 324] width 98 height 12
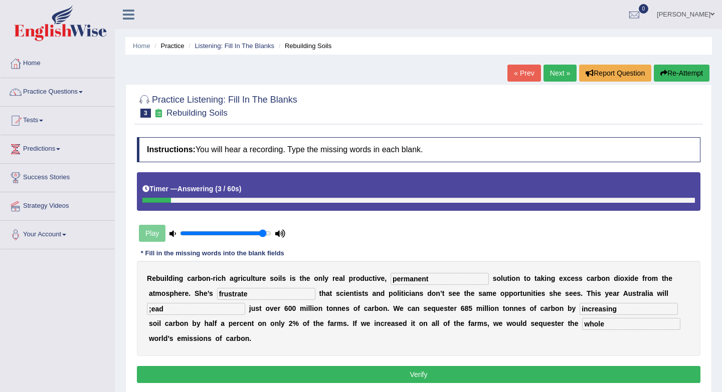
type input "whole"
click at [151, 310] on input ";ead" at bounding box center [196, 309] width 98 height 12
click at [178, 312] on input "lead" at bounding box center [196, 309] width 98 height 12
type input "l"
type input "produce"
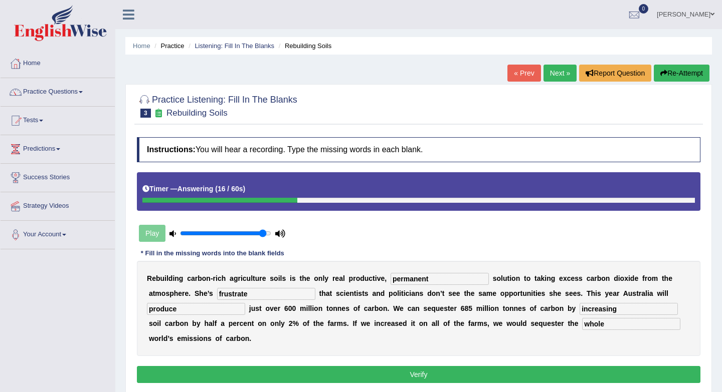
click at [300, 378] on button "Verify" at bounding box center [418, 374] width 563 height 17
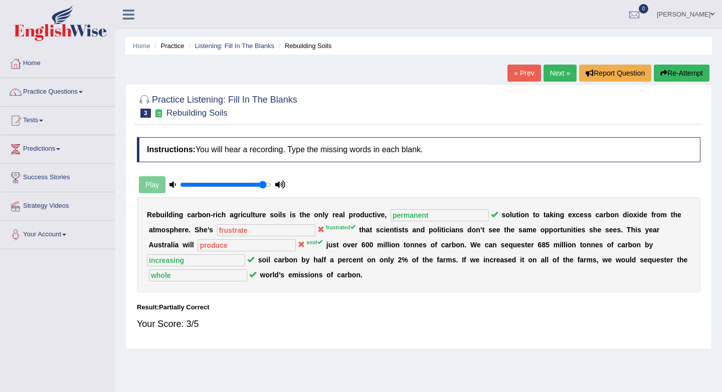
click at [549, 76] on link "Next »" at bounding box center [559, 73] width 33 height 17
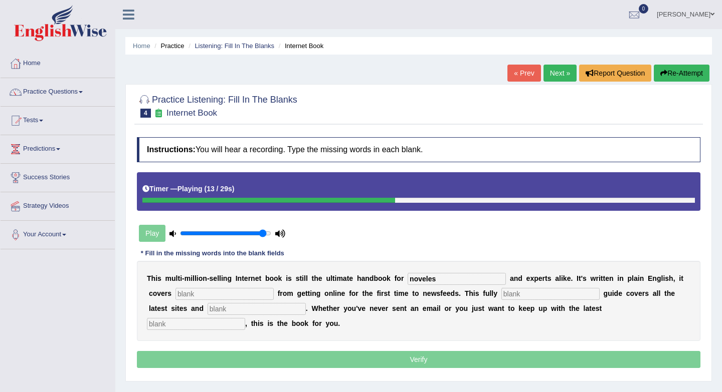
type input "noveles"
click at [253, 293] on input "text" at bounding box center [224, 294] width 98 height 12
type input "everitin"
click at [661, 74] on icon "button" at bounding box center [663, 73] width 7 height 7
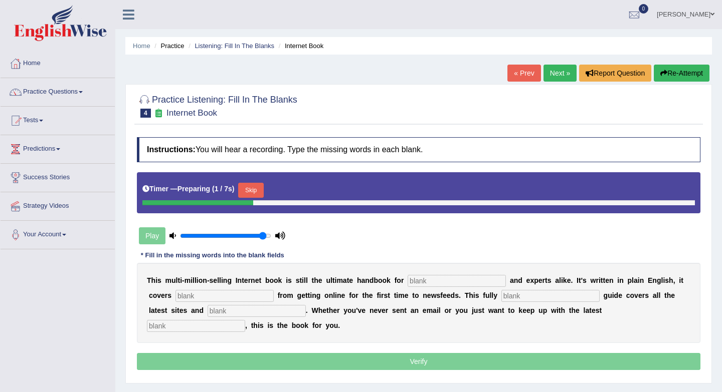
click at [438, 282] on input "text" at bounding box center [456, 281] width 98 height 12
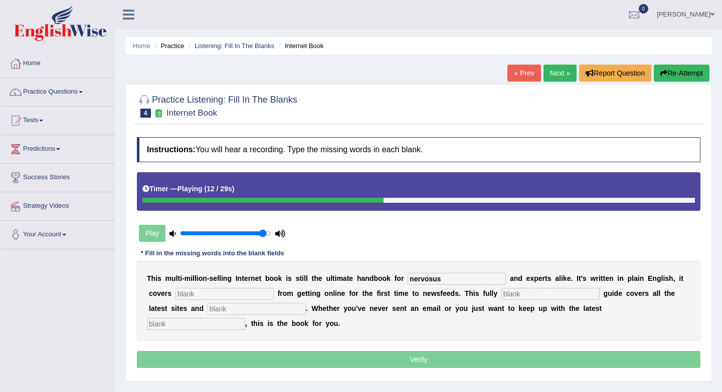
type input "nervosus"
click at [231, 291] on input "text" at bounding box center [224, 294] width 98 height 12
type input "everithing"
click at [511, 289] on input "text" at bounding box center [550, 294] width 98 height 12
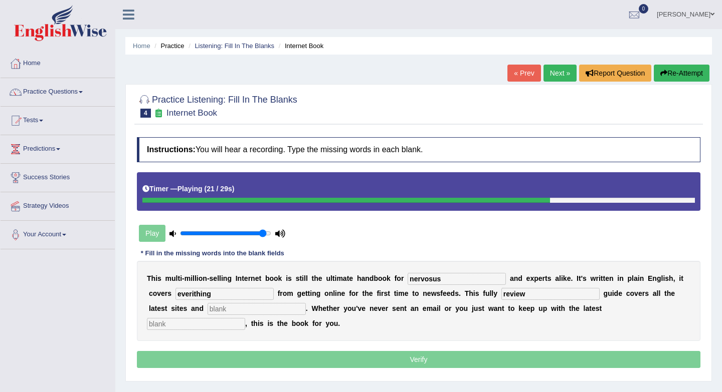
type input "review"
click at [233, 309] on input "text" at bounding box center [256, 309] width 98 height 12
click at [245, 318] on input "text" at bounding box center [196, 324] width 98 height 12
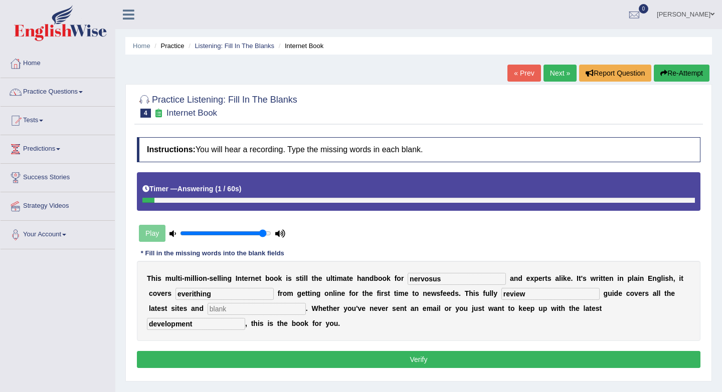
type input "development"
click at [451, 284] on input "nervosus" at bounding box center [456, 279] width 98 height 12
type input "nervouses"
click at [192, 297] on input "everithing" at bounding box center [224, 294] width 98 height 12
type input "everything"
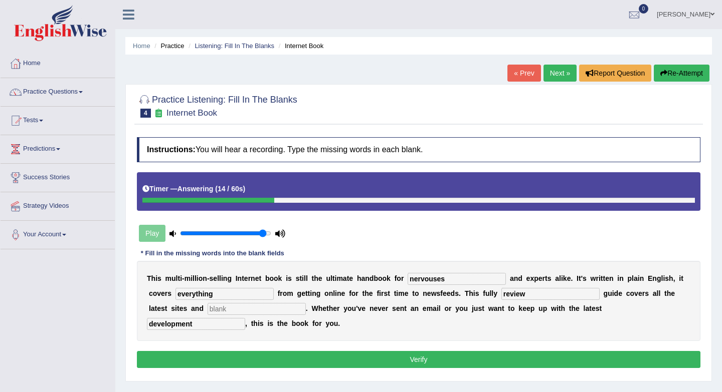
click at [209, 308] on input "text" at bounding box center [256, 309] width 98 height 12
type input "times"
click at [262, 358] on button "Verify" at bounding box center [418, 359] width 563 height 17
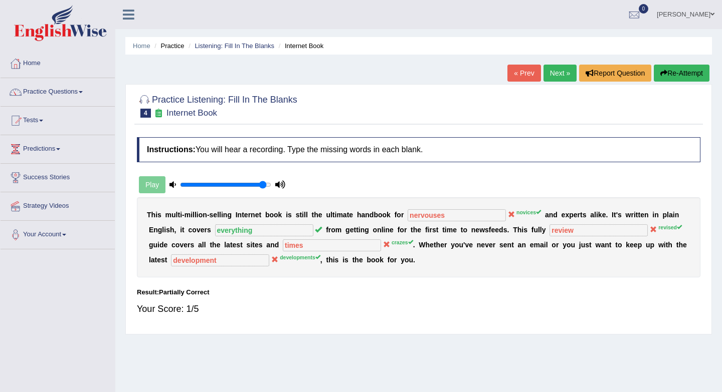
click at [563, 75] on link "Next »" at bounding box center [559, 73] width 33 height 17
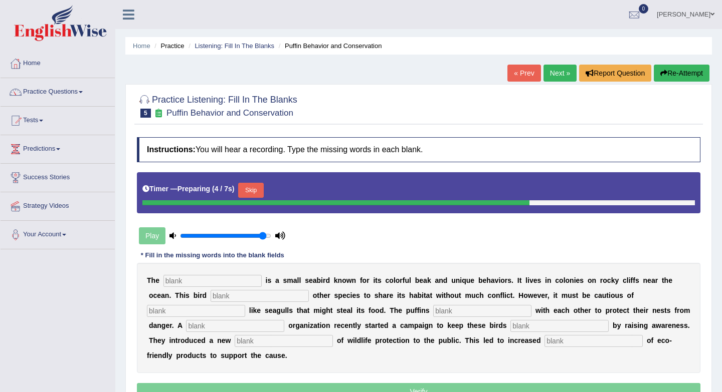
click at [183, 284] on input "text" at bounding box center [212, 281] width 98 height 12
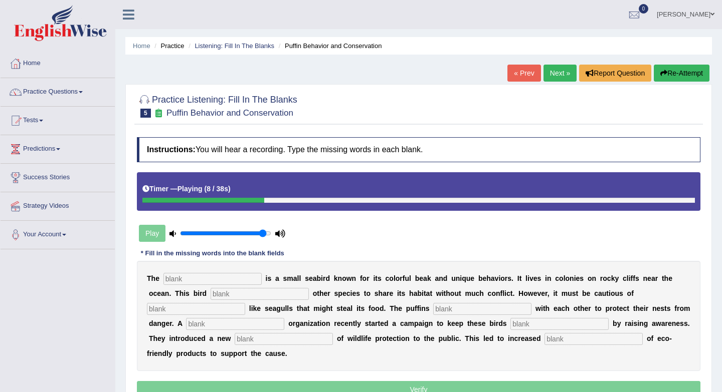
click at [210, 295] on input "text" at bounding box center [259, 294] width 98 height 12
type input "allow"
click at [245, 303] on input "text" at bounding box center [196, 309] width 98 height 12
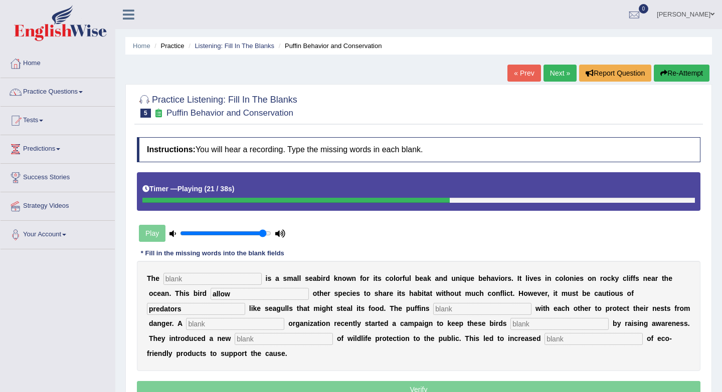
type input "predators"
click at [433, 313] on input "text" at bounding box center [482, 309] width 98 height 12
click at [510, 326] on input "text" at bounding box center [559, 324] width 98 height 12
type input "safe"
click at [544, 342] on input "text" at bounding box center [593, 339] width 98 height 12
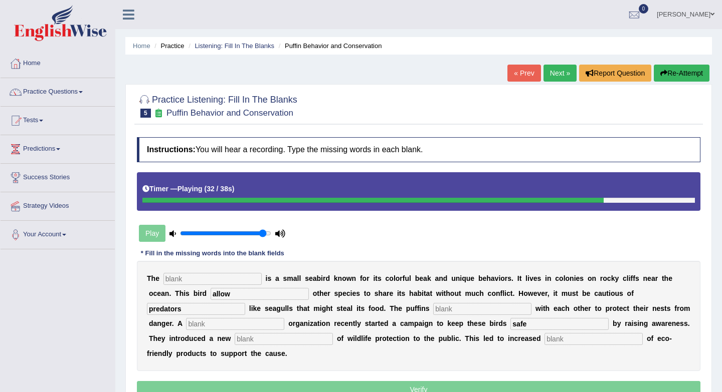
click at [234, 341] on input "text" at bounding box center [283, 339] width 98 height 12
type input "conception"
click at [544, 341] on input "text" at bounding box center [593, 339] width 98 height 12
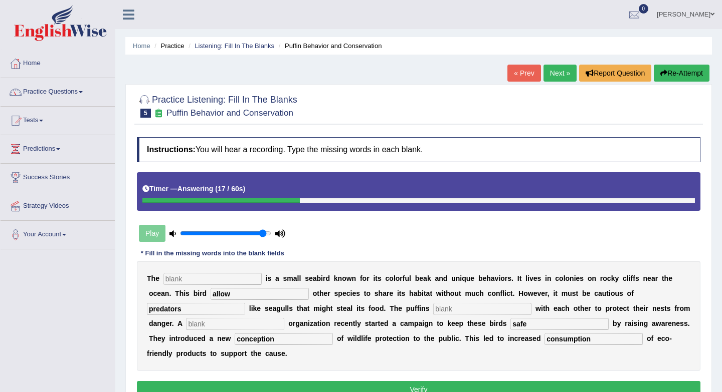
type input "consumption"
click at [218, 279] on input "text" at bounding box center [212, 279] width 98 height 12
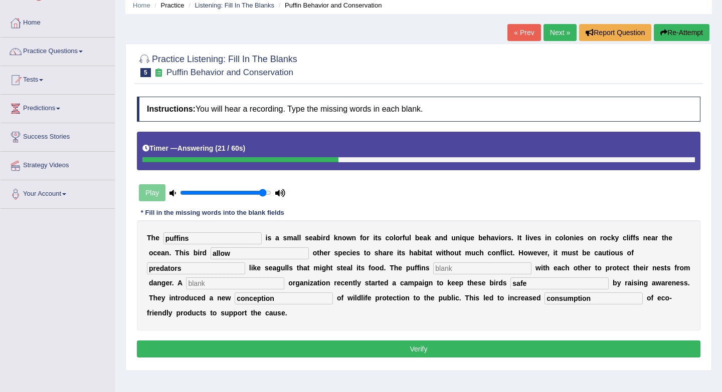
scroll to position [41, 0]
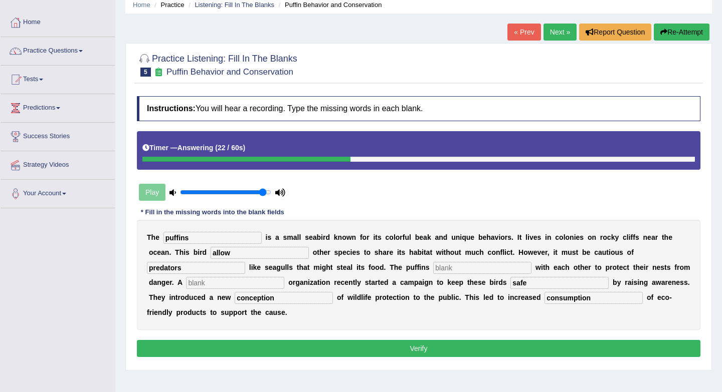
type input "puffins"
click at [383, 350] on button "Verify" at bounding box center [418, 348] width 563 height 17
click at [220, 255] on input "allow" at bounding box center [259, 253] width 98 height 12
type input "allows"
click at [433, 268] on input "text" at bounding box center [482, 268] width 98 height 12
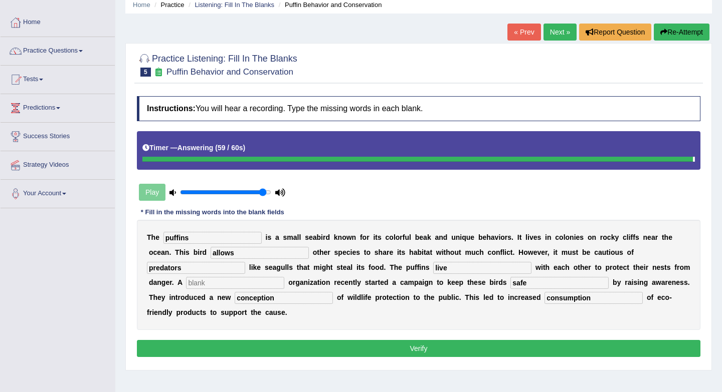
type input "live"
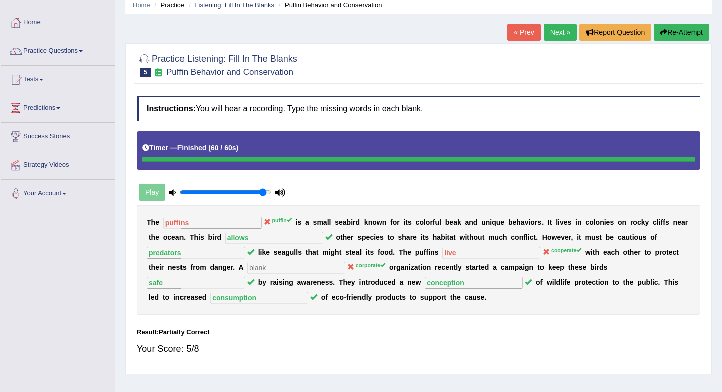
click at [306, 285] on b "a" at bounding box center [308, 283] width 4 height 8
click at [553, 37] on link "Next »" at bounding box center [559, 32] width 33 height 17
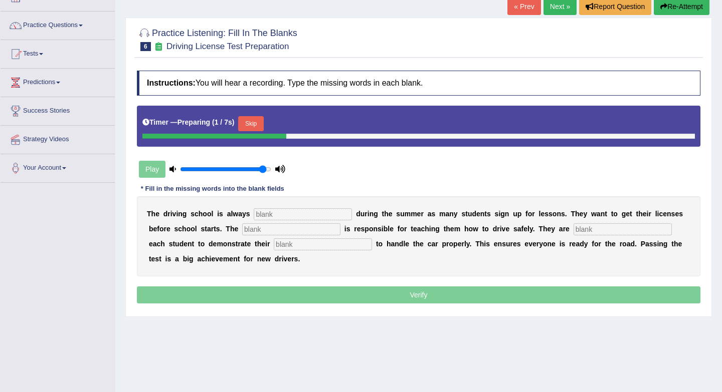
scroll to position [67, 0]
click at [280, 217] on input "text" at bounding box center [303, 214] width 98 height 12
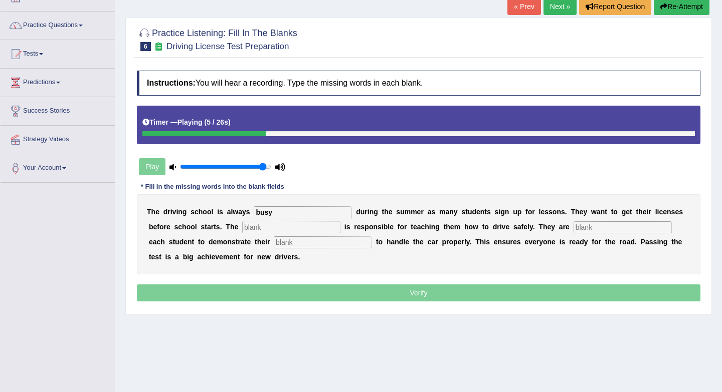
type input "busy"
click at [274, 229] on input "text" at bounding box center [291, 227] width 98 height 12
type input "instructor"
click at [584, 226] on input "text" at bounding box center [622, 227] width 98 height 12
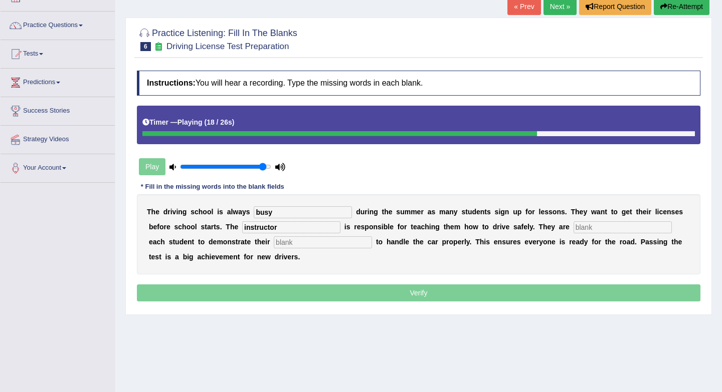
click at [290, 245] on input "text" at bounding box center [323, 243] width 98 height 12
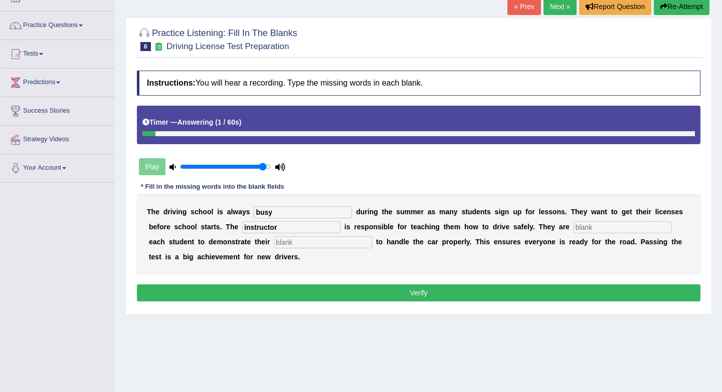
click at [617, 231] on input "text" at bounding box center [622, 227] width 98 height 12
type input "encouraging"
click at [274, 244] on input "text" at bounding box center [323, 243] width 98 height 12
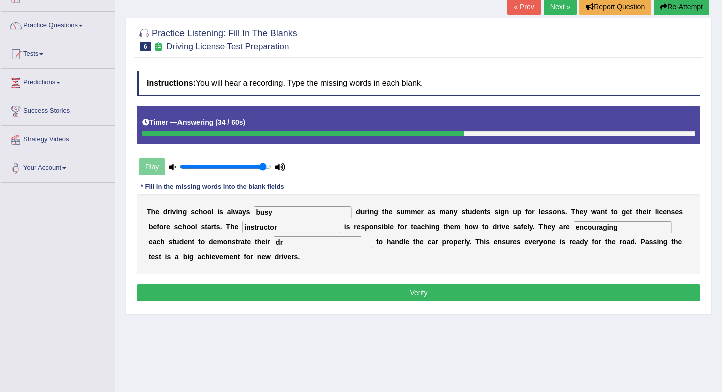
type input "d"
type input "skills"
click at [386, 298] on button "Verify" at bounding box center [418, 293] width 563 height 17
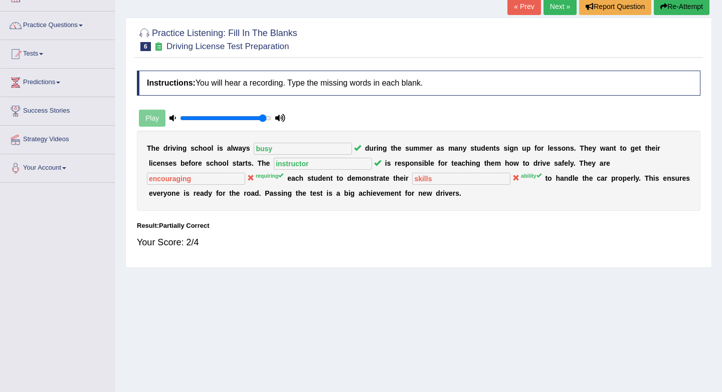
click at [547, 13] on link "Next »" at bounding box center [559, 6] width 33 height 17
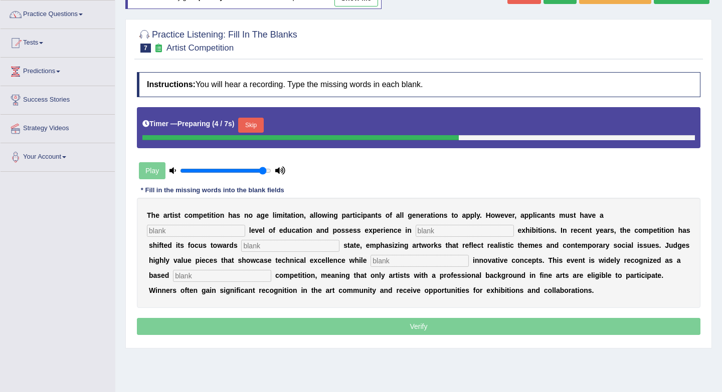
click at [188, 234] on input "text" at bounding box center [196, 231] width 98 height 12
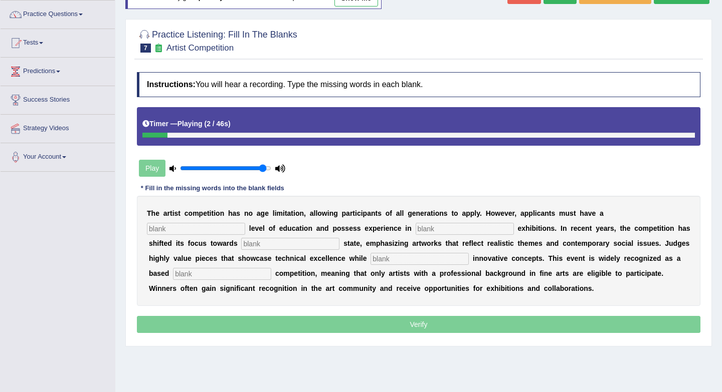
click at [188, 234] on input "text" at bounding box center [196, 229] width 98 height 12
type input "graduate"
click at [463, 232] on input "text" at bounding box center [464, 229] width 98 height 12
type input "culture"
click at [278, 244] on input "text" at bounding box center [290, 244] width 98 height 12
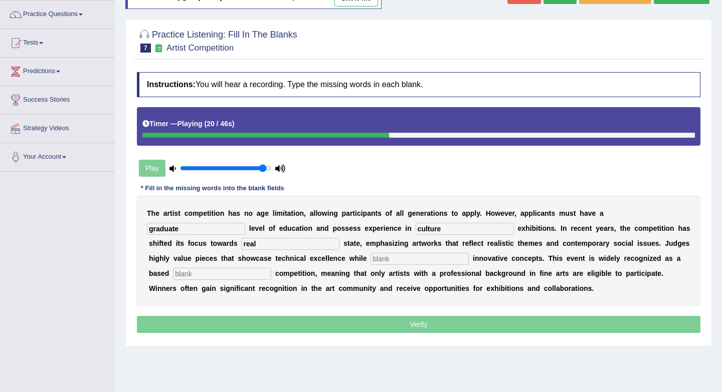
type input "real"
click at [405, 259] on input "text" at bounding box center [419, 259] width 98 height 12
type input "incorporate"
click at [211, 274] on input "text" at bounding box center [222, 274] width 98 height 12
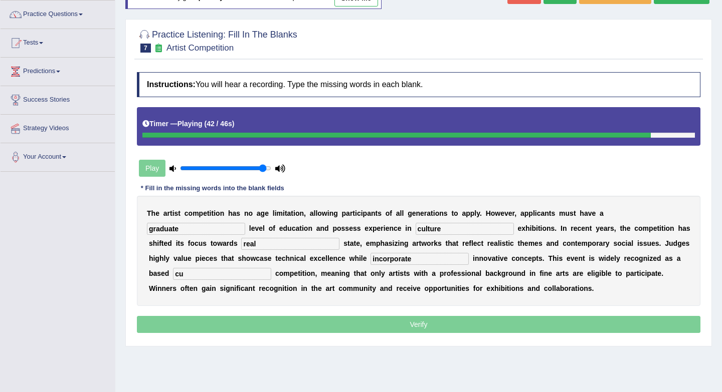
type input "c"
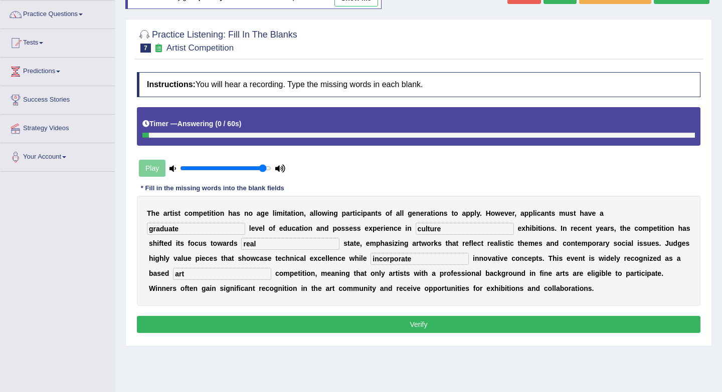
type input "art"
click at [397, 329] on button "Verify" at bounding box center [418, 324] width 563 height 17
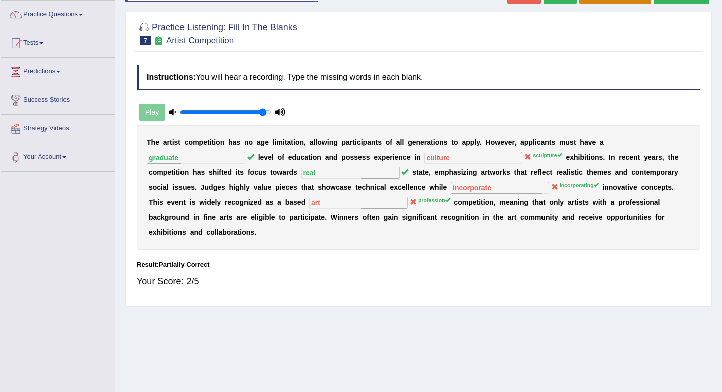
scroll to position [44, 0]
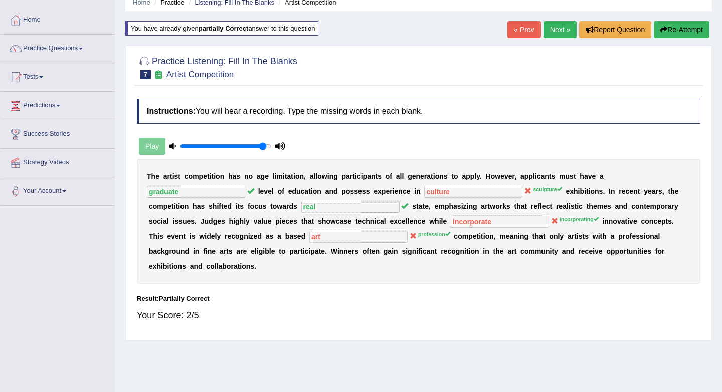
click at [557, 32] on link "Next »" at bounding box center [559, 29] width 33 height 17
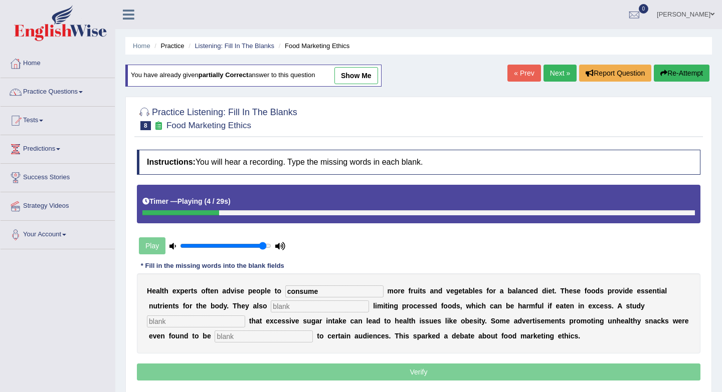
type input "consume"
click at [280, 314] on div "H e a l t h e x p e r t s o f t e n a d v i s e p e o p l e t o consume m o r e…" at bounding box center [418, 314] width 563 height 80
click at [273, 302] on input "text" at bounding box center [320, 307] width 98 height 12
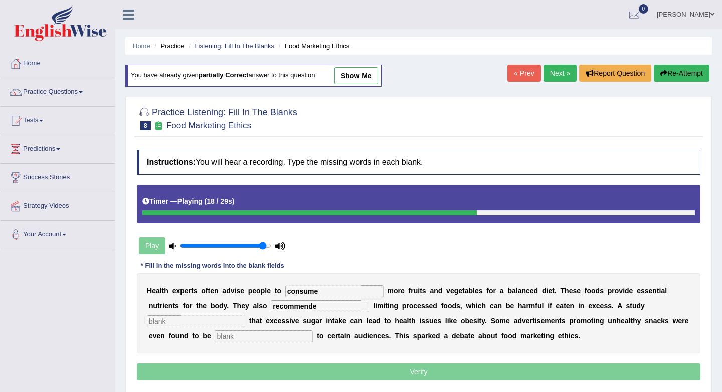
type input "recommende"
click at [245, 316] on input "text" at bounding box center [196, 322] width 98 height 12
click at [214, 338] on input "text" at bounding box center [263, 337] width 98 height 12
type input "offensive"
click at [245, 316] on input "text" at bounding box center [196, 322] width 98 height 12
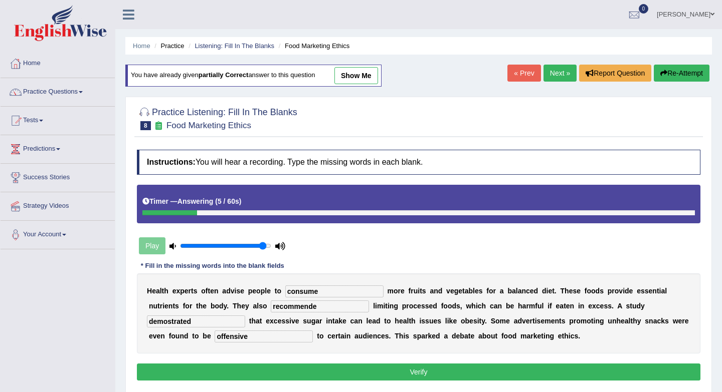
type input "demostrated"
click at [585, 371] on button "Verify" at bounding box center [418, 372] width 563 height 17
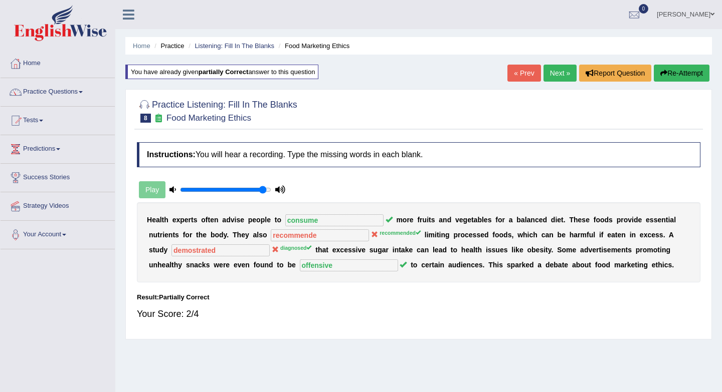
click at [561, 75] on link "Next »" at bounding box center [559, 73] width 33 height 17
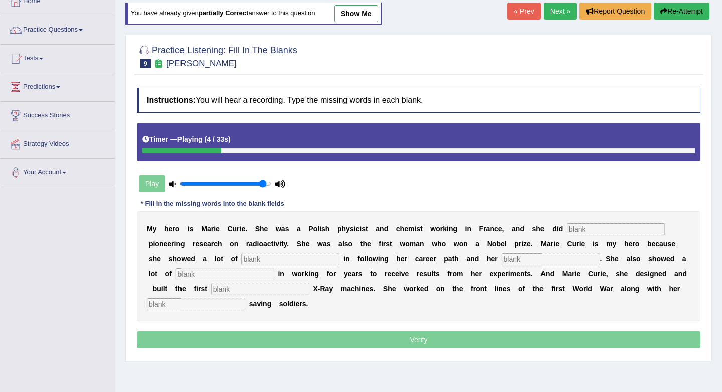
click at [596, 229] on input "text" at bounding box center [615, 229] width 98 height 12
type input "conducted"
click at [259, 263] on input "text" at bounding box center [290, 260] width 98 height 12
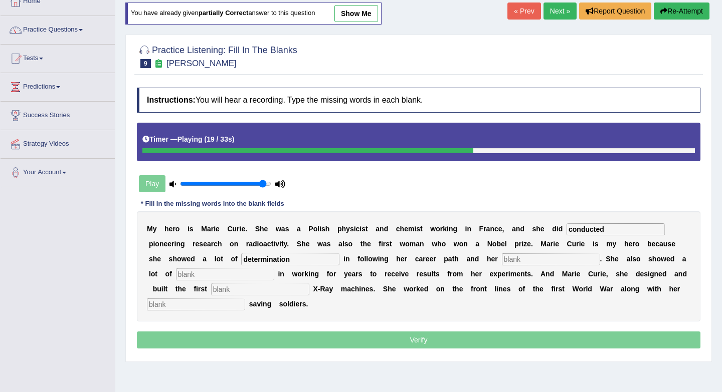
type input "determination"
click at [511, 262] on input "text" at bounding box center [551, 260] width 98 height 12
type input "pation"
click at [211, 278] on input "text" at bounding box center [225, 275] width 98 height 12
click at [254, 290] on input "text" at bounding box center [260, 290] width 98 height 12
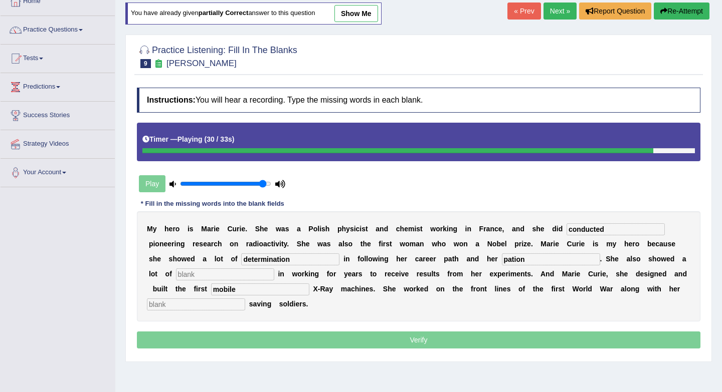
type input "mobile"
click at [206, 307] on input "text" at bounding box center [196, 305] width 98 height 12
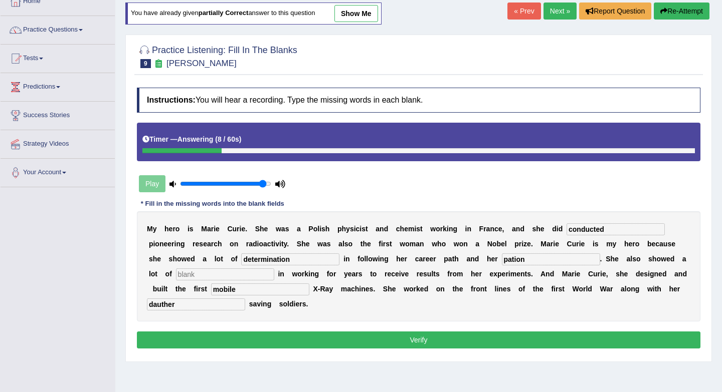
click at [161, 305] on input "dauther" at bounding box center [196, 305] width 98 height 12
type input "daugther"
click at [213, 273] on input "text" at bounding box center [225, 275] width 98 height 12
type input "progress"
click at [620, 231] on input "conducted" at bounding box center [615, 229] width 98 height 12
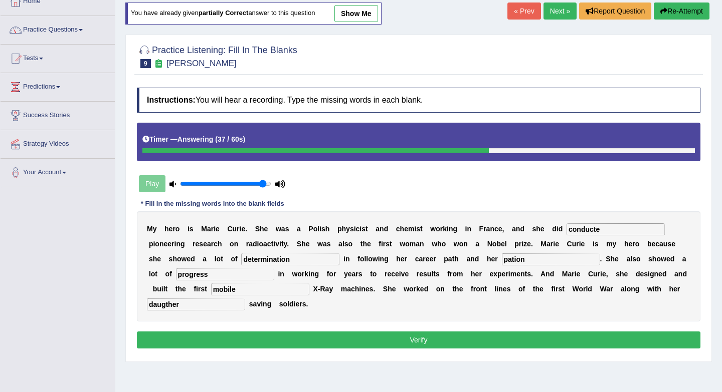
type input "conducted"
click at [515, 259] on input "pation" at bounding box center [551, 260] width 98 height 12
type input "passion"
click at [346, 348] on button "Verify" at bounding box center [418, 340] width 563 height 17
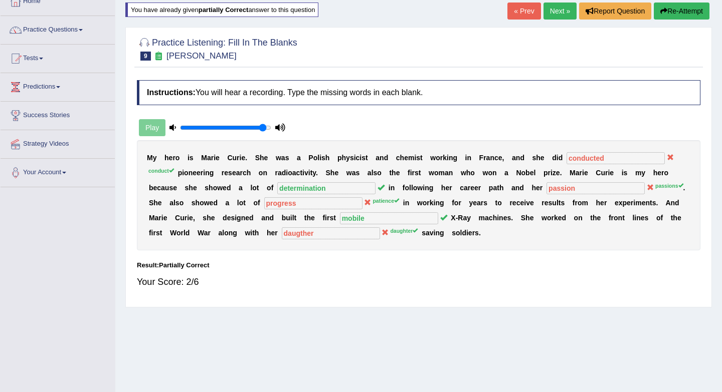
click at [557, 11] on link "Next »" at bounding box center [559, 11] width 33 height 17
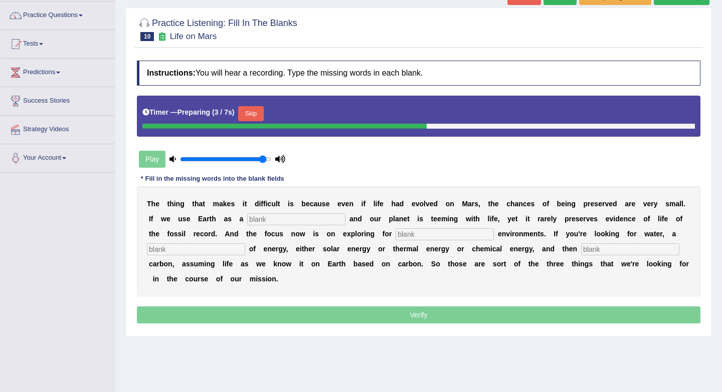
click at [284, 223] on input "text" at bounding box center [296, 219] width 98 height 12
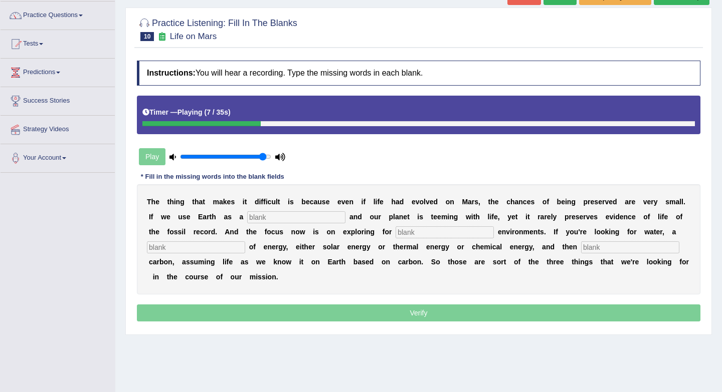
click at [277, 220] on input "text" at bounding box center [296, 217] width 98 height 12
type input "reference"
click at [405, 234] on input "text" at bounding box center [444, 232] width 98 height 12
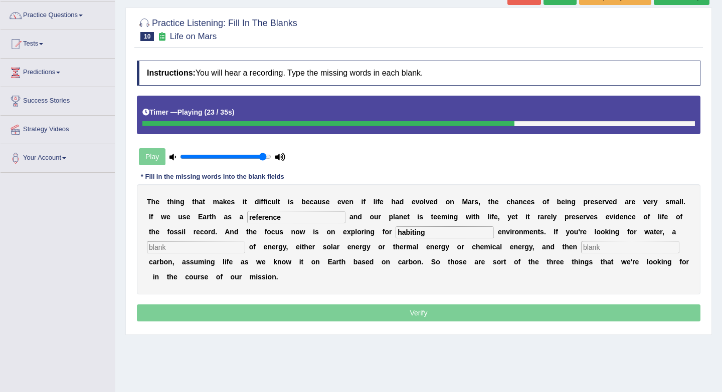
type input "habiting"
click at [168, 247] on input "text" at bounding box center [196, 248] width 98 height 12
type input "s"
type input "l"
click at [596, 253] on input "text" at bounding box center [630, 248] width 98 height 12
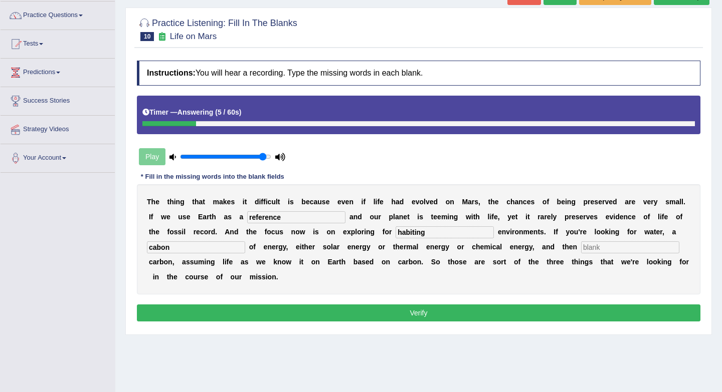
drag, startPoint x: 169, startPoint y: 248, endPoint x: 144, endPoint y: 247, distance: 25.1
click at [144, 247] on div "T h e t h i n g t h a t m a k e s i t d i f f i c u l t i s b e c a u s e e v e…" at bounding box center [418, 239] width 563 height 110
type input "electric"
click at [584, 250] on input "text" at bounding box center [630, 248] width 98 height 12
type input "energy"
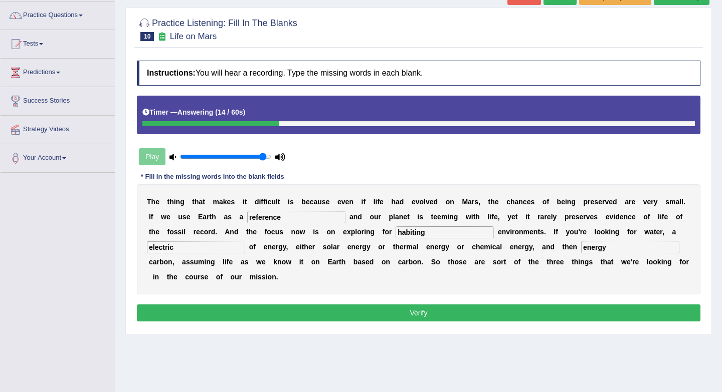
click at [566, 313] on button "Verify" at bounding box center [418, 313] width 563 height 17
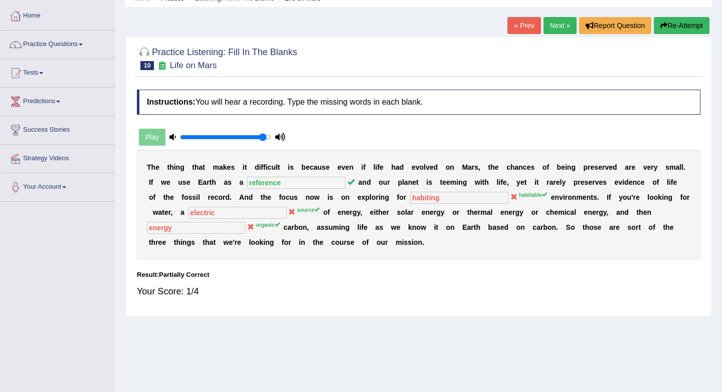
scroll to position [46, 0]
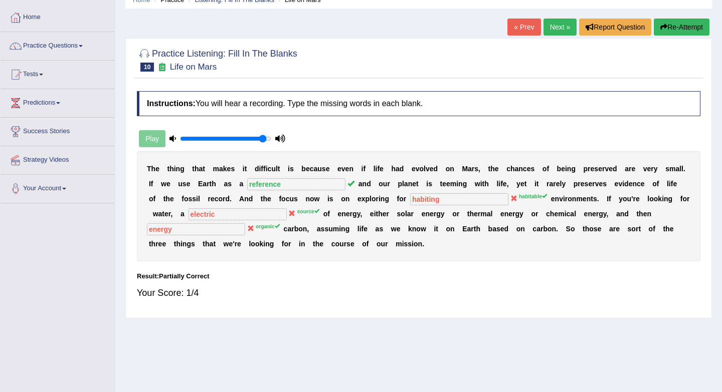
click at [555, 32] on link "Next »" at bounding box center [559, 27] width 33 height 17
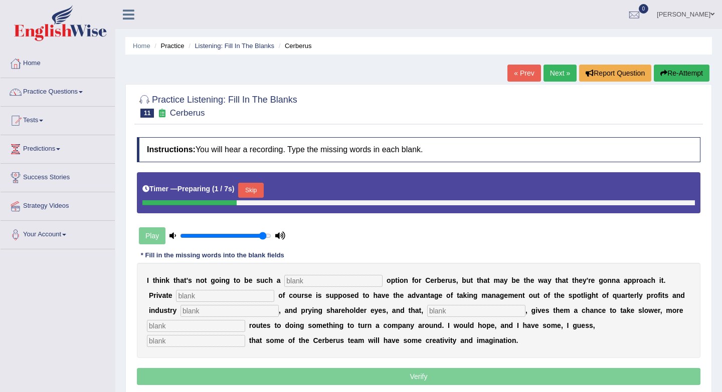
click at [343, 280] on input "text" at bounding box center [333, 281] width 98 height 12
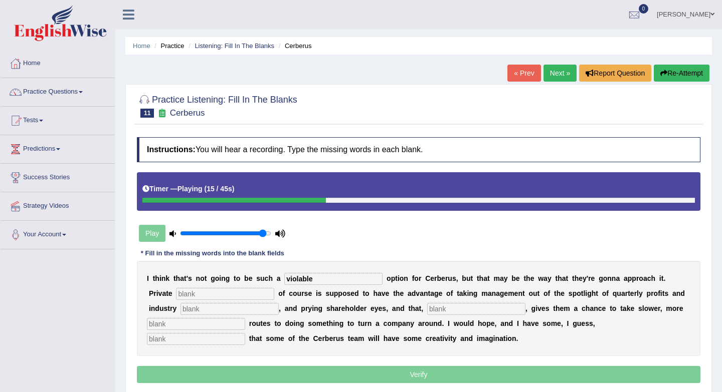
type input "violable"
click at [213, 296] on input "text" at bounding box center [225, 294] width 98 height 12
click at [210, 314] on input "text" at bounding box center [229, 309] width 98 height 12
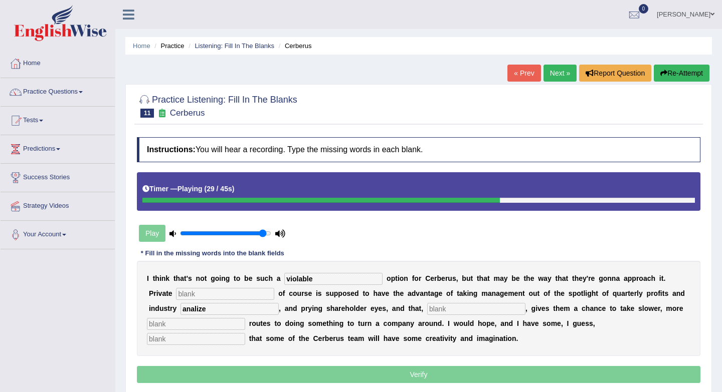
type input "analize"
click at [427, 308] on input "text" at bounding box center [476, 309] width 98 height 12
type input "hypotehtical"
click at [215, 326] on input "text" at bounding box center [196, 324] width 98 height 12
click at [245, 333] on input "text" at bounding box center [196, 339] width 98 height 12
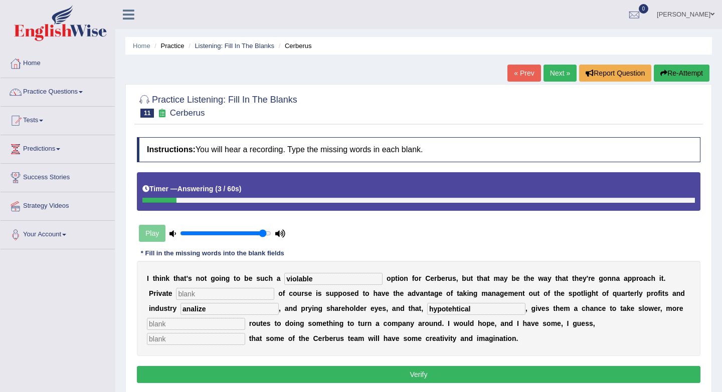
drag, startPoint x: 325, startPoint y: 282, endPoint x: 283, endPoint y: 279, distance: 42.2
click at [283, 279] on div "I t h i n k t h a t ' s n o t g o i n g t o b e s u c h a violable o p t i o n …" at bounding box center [418, 308] width 563 height 95
type input "valuable"
click at [194, 312] on input "analize" at bounding box center [229, 309] width 98 height 12
type input "analyzing"
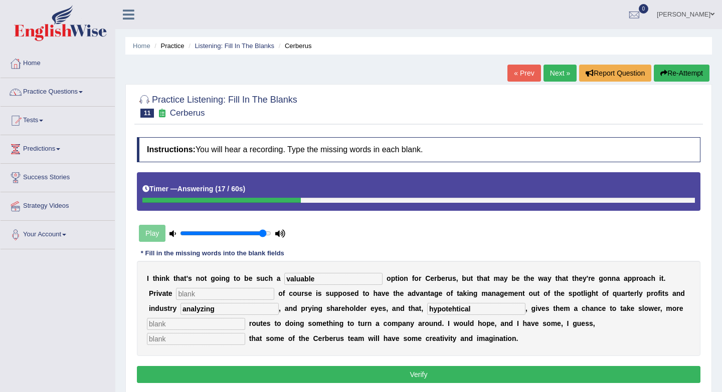
click at [215, 294] on input "text" at bounding box center [225, 294] width 98 height 12
type input "accurate"
drag, startPoint x: 436, startPoint y: 313, endPoint x: 406, endPoint y: 313, distance: 30.1
click at [427, 313] on input "hypotehtical" at bounding box center [476, 309] width 98 height 12
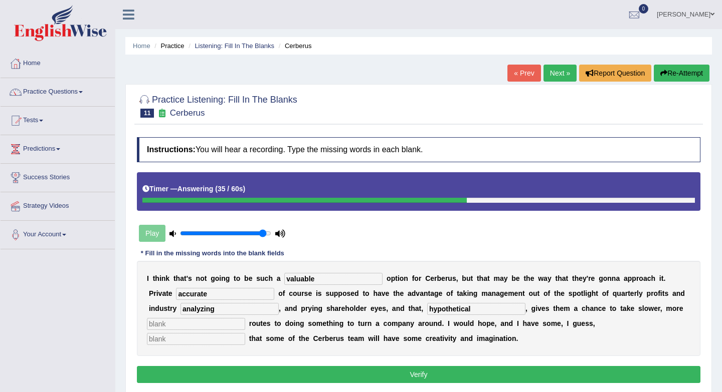
type input "hypothetical"
click at [569, 373] on button "Verify" at bounding box center [418, 374] width 563 height 17
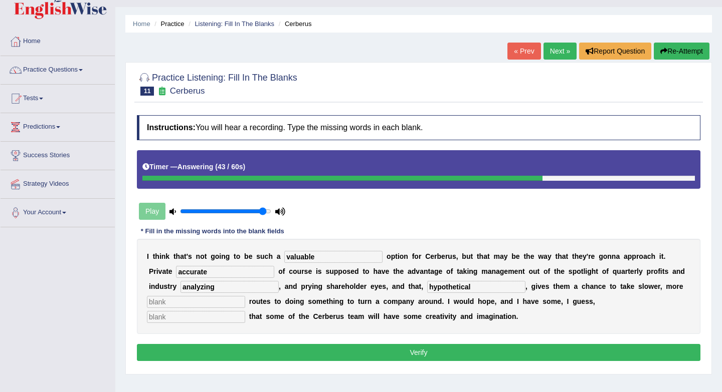
click at [215, 305] on input "text" at bounding box center [196, 302] width 98 height 12
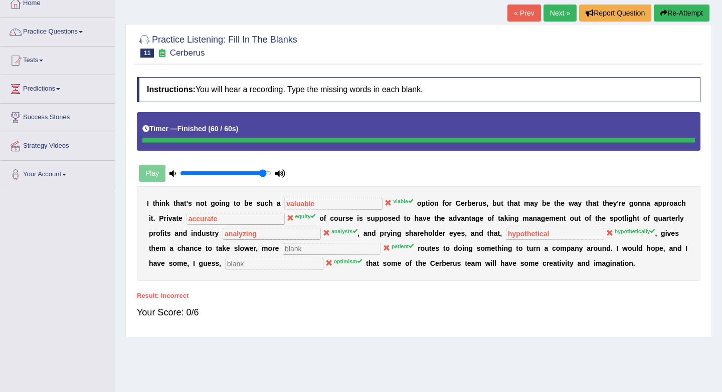
scroll to position [61, 0]
